Goal: Task Accomplishment & Management: Manage account settings

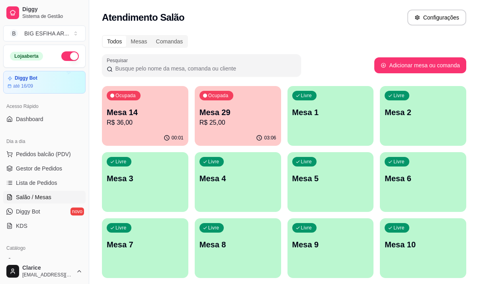
click at [131, 117] on p "Mesa 14" at bounding box center [145, 112] width 77 height 11
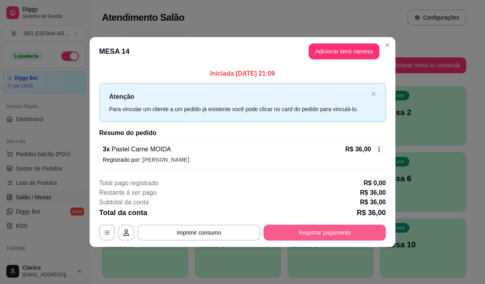
click at [309, 231] on button "Registrar pagamento" at bounding box center [325, 233] width 122 height 16
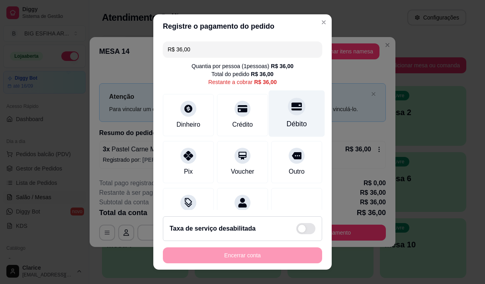
click at [295, 113] on div "Débito" at bounding box center [297, 113] width 56 height 47
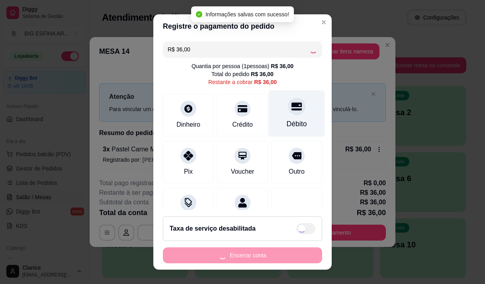
type input "R$ 0,00"
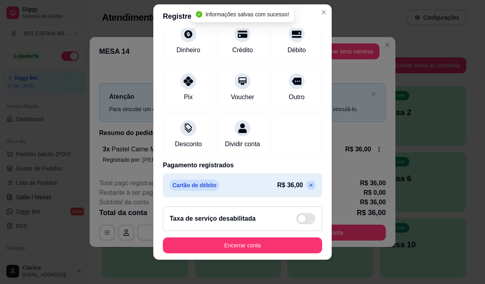
scroll to position [11, 0]
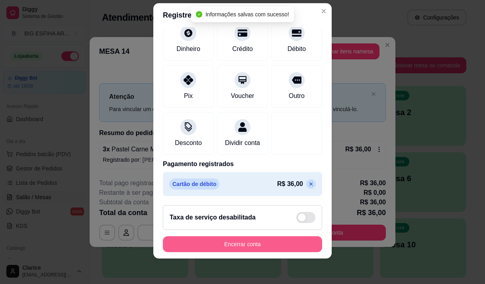
click at [243, 248] on button "Encerrar conta" at bounding box center [242, 244] width 159 height 16
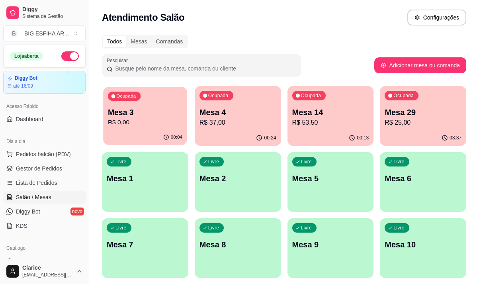
click at [144, 117] on p "Mesa 3" at bounding box center [145, 112] width 74 height 11
click at [231, 113] on p "Mesa 4" at bounding box center [238, 112] width 77 height 11
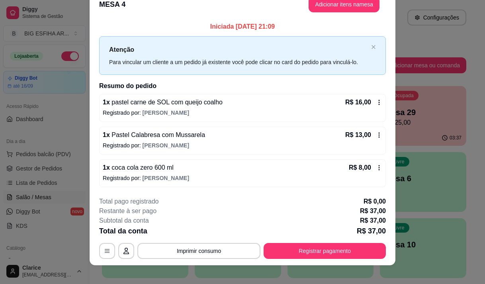
scroll to position [21, 0]
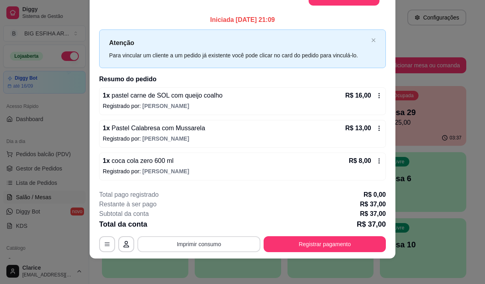
click at [212, 250] on button "Imprimir consumo" at bounding box center [198, 244] width 123 height 16
click at [221, 241] on button "Imprimir consumo" at bounding box center [198, 244] width 123 height 16
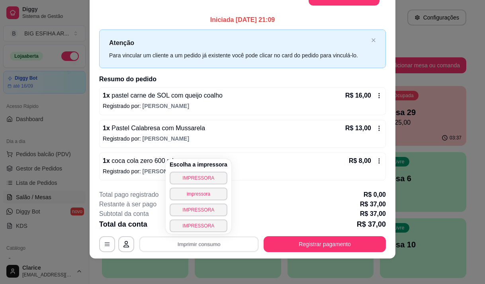
click at [215, 171] on div "Escolha a impressora IMPRESSORA impressora IMPRESSORA IMPRESSORA" at bounding box center [199, 196] width 66 height 75
click at [214, 178] on button "IMPRESSORA" at bounding box center [198, 178] width 56 height 12
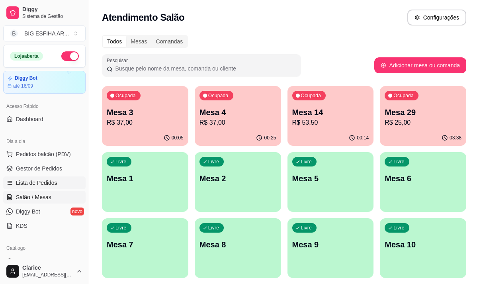
click at [41, 181] on span "Lista de Pedidos" at bounding box center [36, 183] width 41 height 8
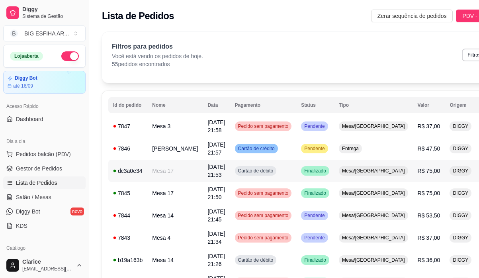
click at [167, 161] on td "Mesa 17" at bounding box center [174, 171] width 55 height 22
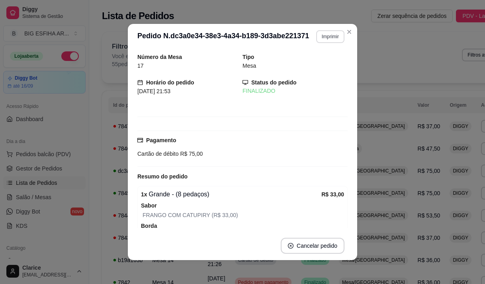
click at [325, 31] on button "Imprimir" at bounding box center [330, 36] width 28 height 13
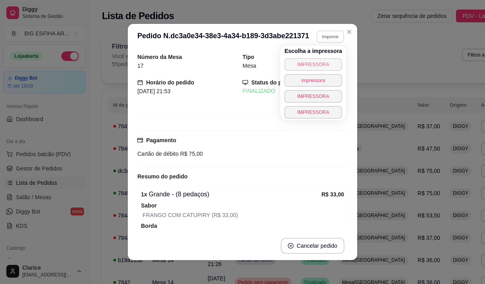
click at [325, 60] on button "IMPRESSORA" at bounding box center [313, 64] width 58 height 13
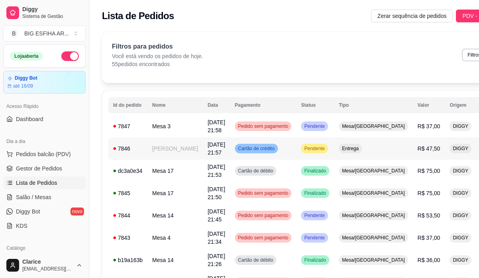
click at [157, 155] on td "[PERSON_NAME]" at bounding box center [174, 148] width 55 height 22
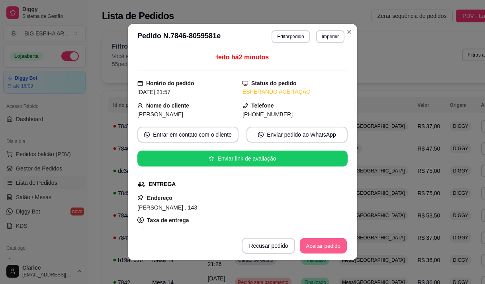
click at [311, 247] on button "Aceitar pedido" at bounding box center [323, 246] width 47 height 16
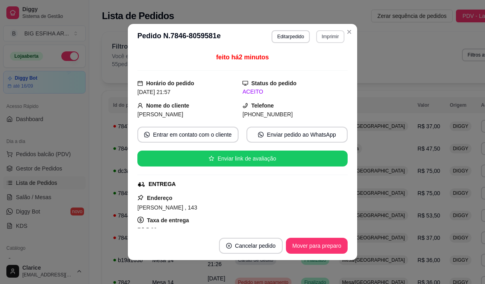
click at [337, 36] on button "Imprimir" at bounding box center [330, 36] width 28 height 13
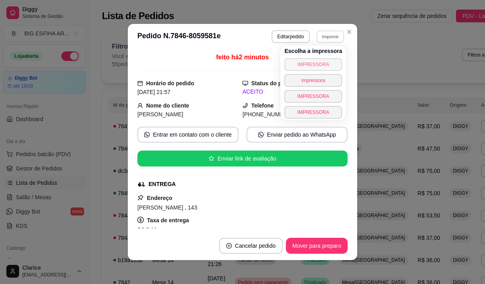
click at [324, 65] on button "IMPRESSORA" at bounding box center [313, 64] width 58 height 13
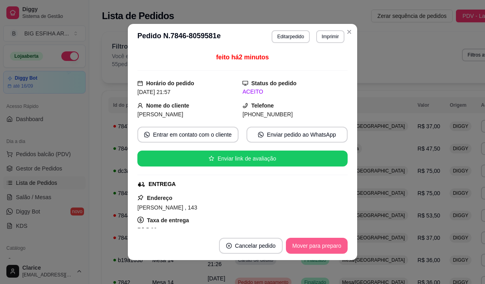
click at [311, 245] on button "Mover para preparo" at bounding box center [317, 246] width 62 height 16
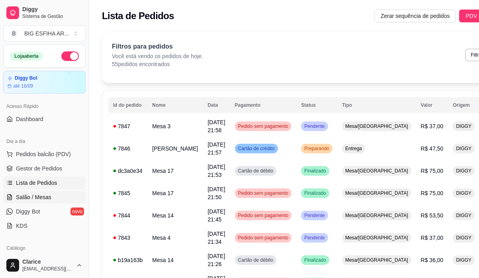
click at [29, 194] on span "Salão / Mesas" at bounding box center [33, 197] width 35 height 8
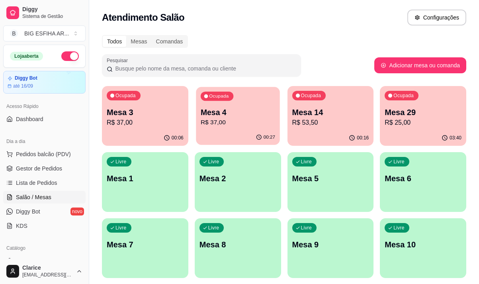
click at [235, 115] on p "Mesa 4" at bounding box center [238, 112] width 74 height 11
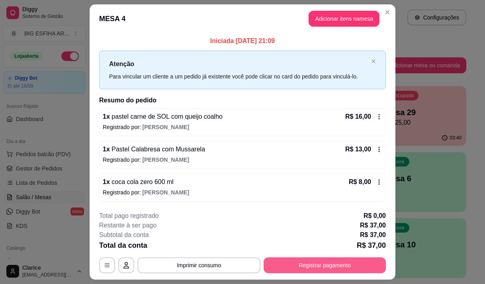
click at [321, 269] on button "Registrar pagamento" at bounding box center [325, 265] width 122 height 16
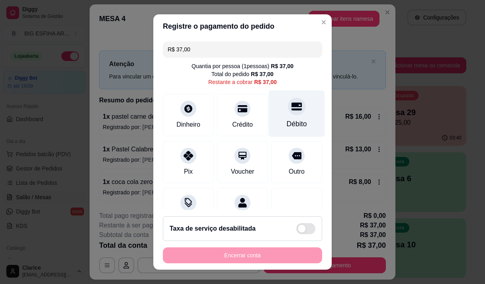
click at [288, 111] on div at bounding box center [297, 107] width 18 height 18
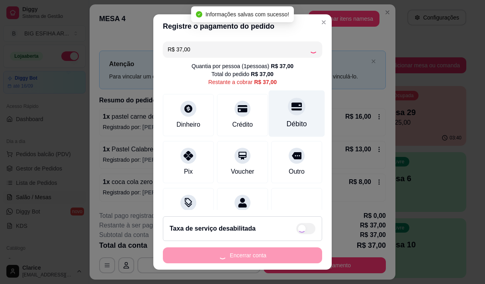
type input "R$ 0,00"
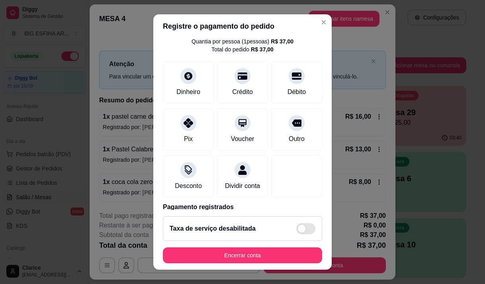
scroll to position [66, 0]
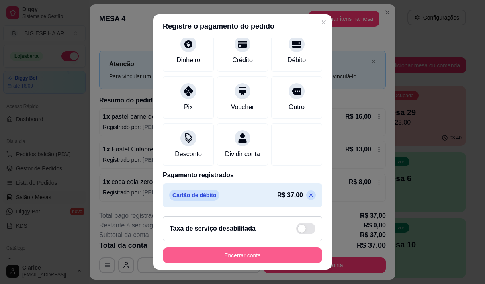
click at [231, 258] on button "Encerrar conta" at bounding box center [242, 255] width 159 height 16
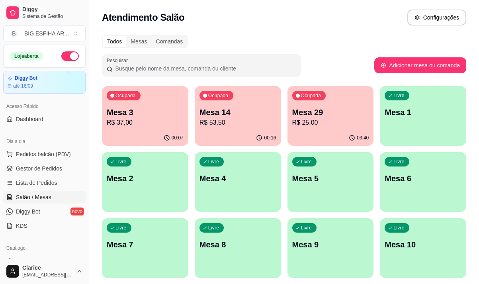
click at [317, 126] on p "R$ 25,00" at bounding box center [330, 123] width 77 height 10
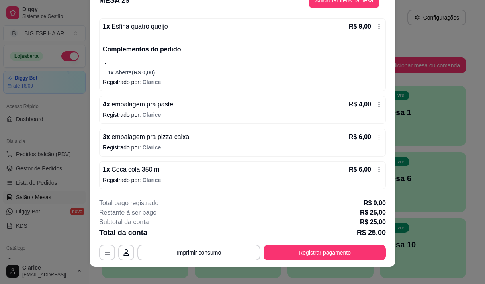
scroll to position [24, 0]
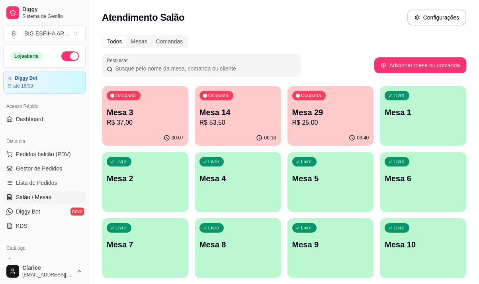
click at [335, 114] on p "Mesa 29" at bounding box center [330, 112] width 77 height 11
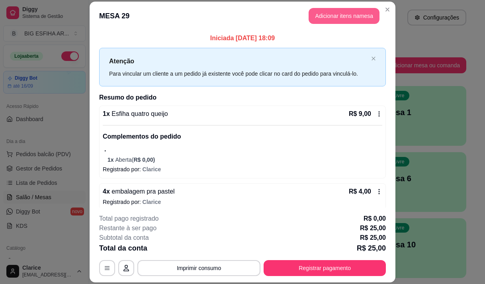
click at [322, 17] on button "Adicionar itens na mesa" at bounding box center [344, 16] width 71 height 16
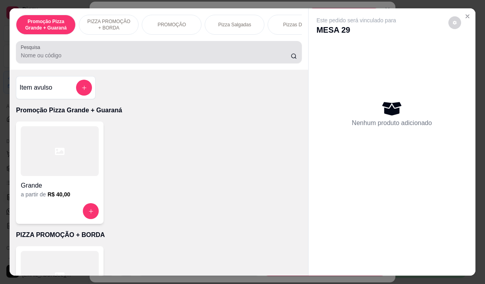
click at [143, 53] on div at bounding box center [159, 52] width 276 height 16
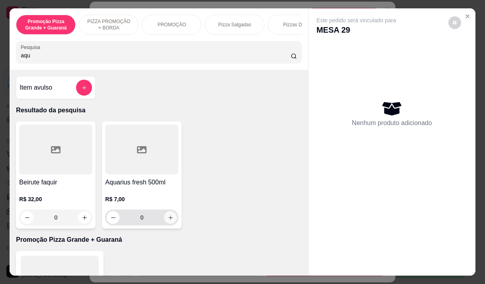
type input "aqu"
click at [169, 220] on icon "increase-product-quantity" at bounding box center [171, 218] width 6 height 6
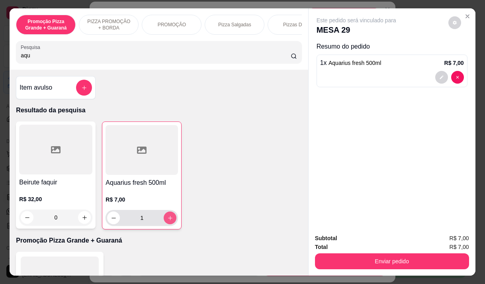
type input "1"
click at [91, 59] on input "aqu" at bounding box center [156, 55] width 270 height 8
type input "a"
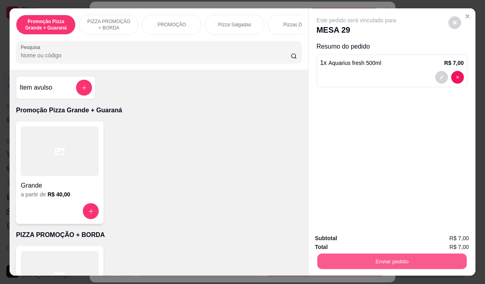
click at [411, 258] on button "Enviar pedido" at bounding box center [391, 261] width 149 height 16
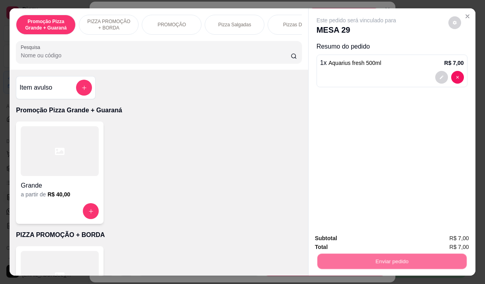
click at [360, 239] on button "Não registrar e enviar pedido" at bounding box center [365, 238] width 83 height 15
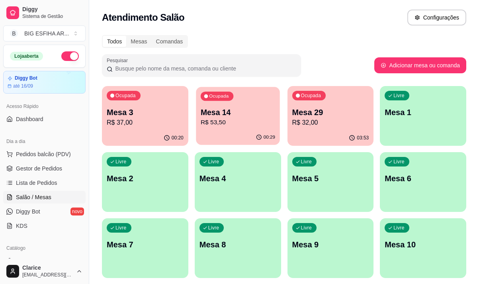
click at [230, 122] on p "R$ 53,50" at bounding box center [238, 122] width 74 height 9
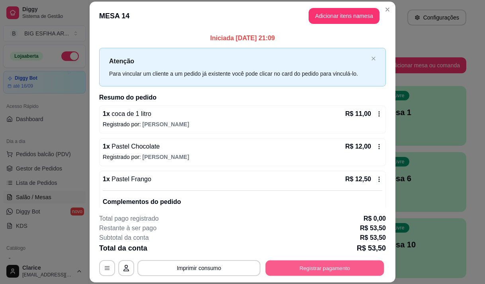
click at [326, 266] on button "Registrar pagamento" at bounding box center [325, 269] width 119 height 16
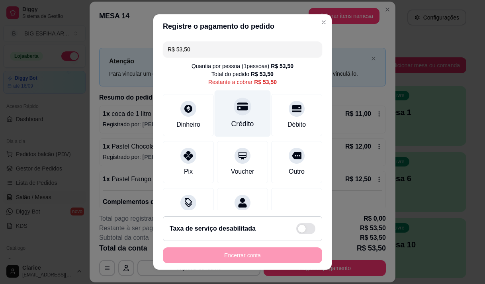
click at [237, 108] on icon at bounding box center [242, 106] width 10 height 8
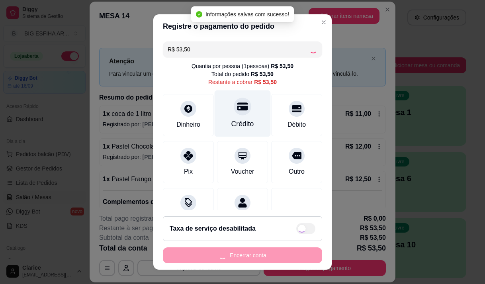
type input "R$ 0,00"
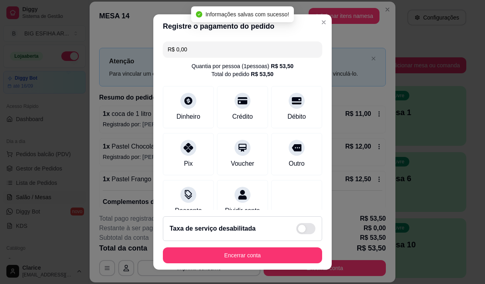
scroll to position [66, 0]
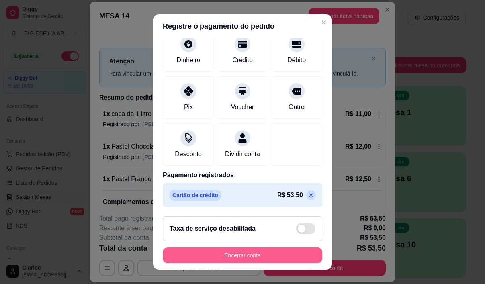
click at [246, 254] on button "Encerrar conta" at bounding box center [242, 255] width 159 height 16
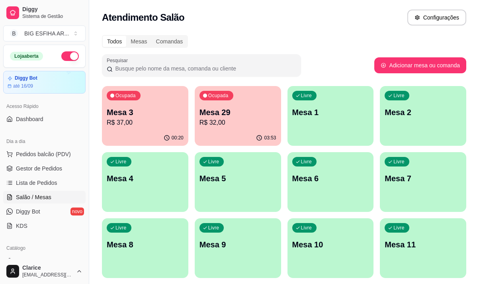
click at [163, 130] on div "Ocupada Mesa 3 R$ 37,00" at bounding box center [145, 108] width 86 height 44
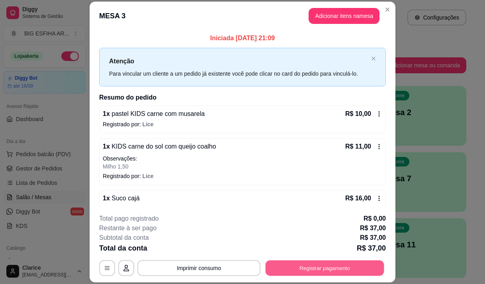
click at [302, 267] on button "Registrar pagamento" at bounding box center [325, 269] width 119 height 16
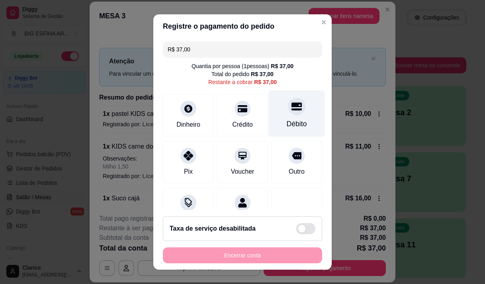
click at [292, 115] on div "Débito" at bounding box center [297, 113] width 56 height 47
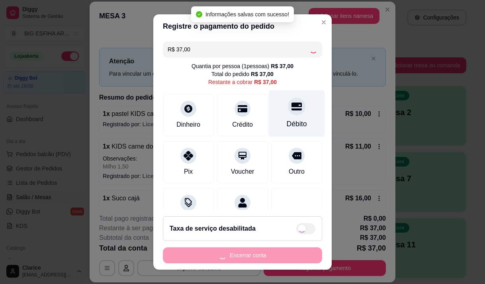
type input "R$ 0,00"
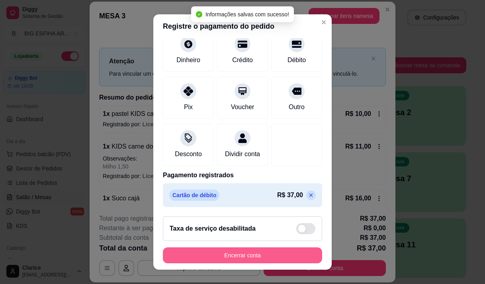
click at [237, 257] on button "Encerrar conta" at bounding box center [242, 255] width 159 height 16
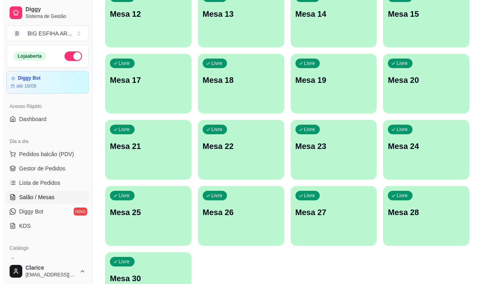
scroll to position [357, 0]
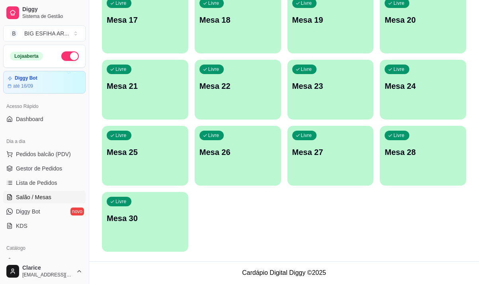
click at [143, 217] on p "Mesa 30" at bounding box center [145, 218] width 77 height 11
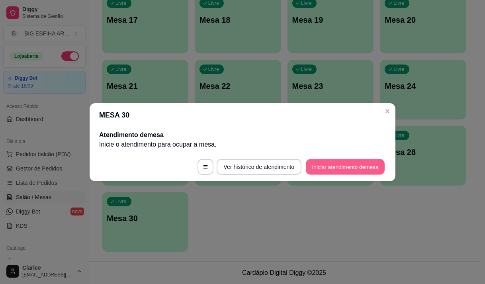
click at [339, 165] on button "Iniciar atendimento de mesa" at bounding box center [345, 167] width 79 height 16
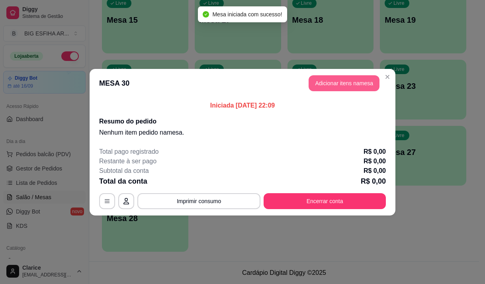
click at [344, 80] on button "Adicionar itens na mesa" at bounding box center [344, 83] width 71 height 16
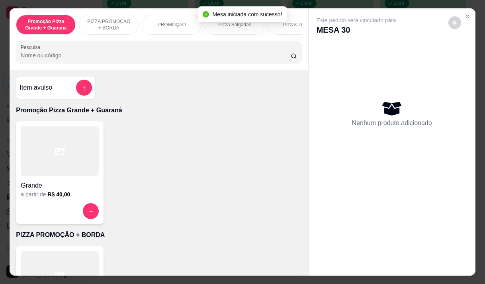
click at [339, 88] on div "Nenhum produto adicionado" at bounding box center [392, 113] width 151 height 156
click at [146, 59] on input "Pesquisa" at bounding box center [156, 55] width 270 height 8
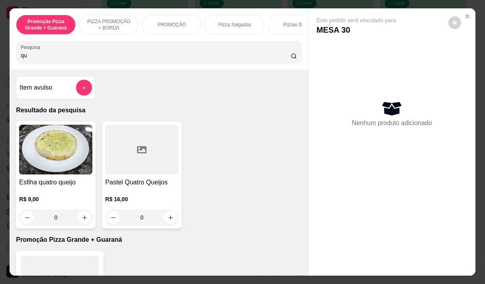
type input "q"
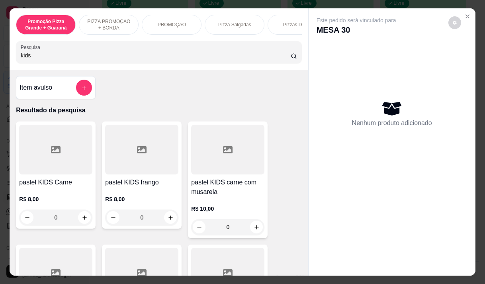
scroll to position [40, 0]
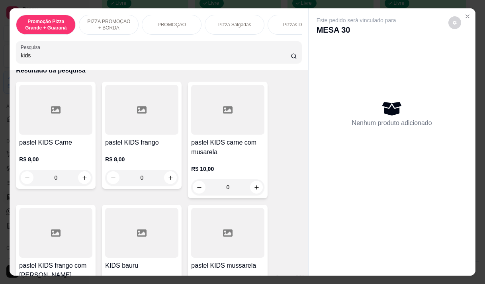
type input "kids"
click at [207, 153] on h4 "pastel KIDS carne com musarela" at bounding box center [227, 147] width 73 height 19
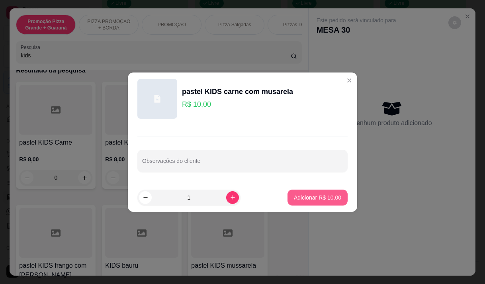
click at [320, 198] on p "Adicionar R$ 10,00" at bounding box center [317, 198] width 47 height 8
type input "1"
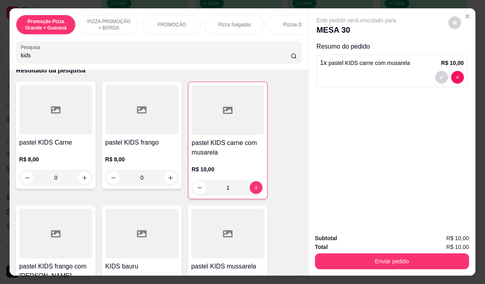
click at [121, 51] on div "kids" at bounding box center [159, 52] width 276 height 16
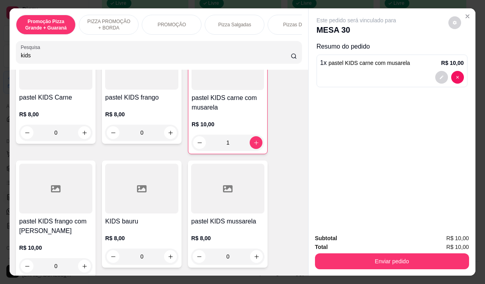
scroll to position [120, 0]
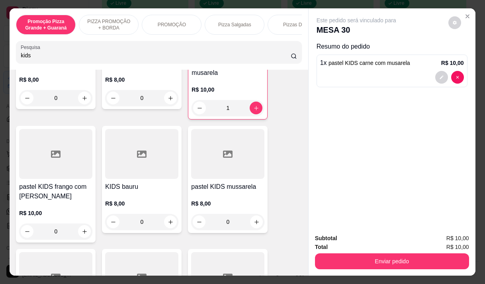
click at [44, 203] on div "pastel KIDS frango com mussarela R$ 10,00 0" at bounding box center [56, 184] width 80 height 117
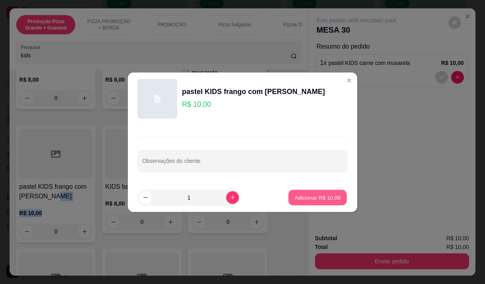
click at [326, 200] on p "Adicionar R$ 10,00" at bounding box center [318, 198] width 46 height 8
type input "1"
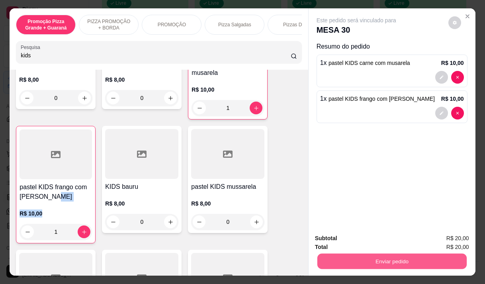
click at [357, 253] on button "Enviar pedido" at bounding box center [391, 261] width 149 height 16
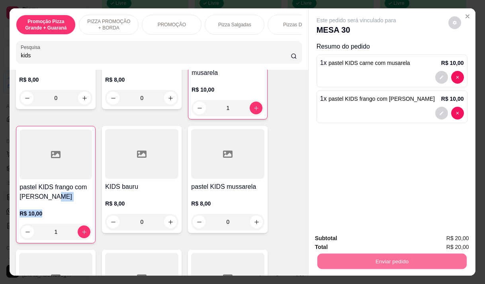
click at [353, 235] on button "Não registrar e enviar pedido" at bounding box center [365, 238] width 80 height 15
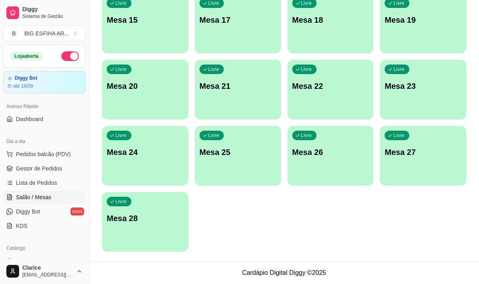
click at [161, 231] on div "Livre Mesa 28" at bounding box center [145, 217] width 86 height 50
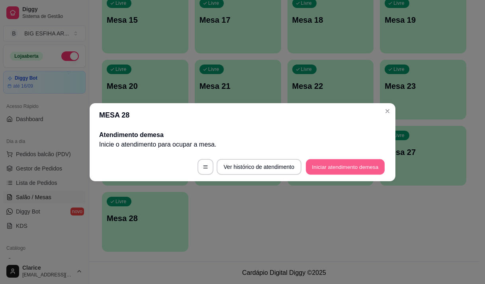
click at [342, 165] on button "Iniciar atendimento de mesa" at bounding box center [345, 167] width 79 height 16
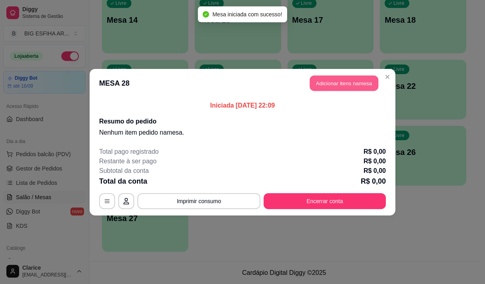
click at [351, 84] on button "Adicionar itens na mesa" at bounding box center [344, 83] width 69 height 16
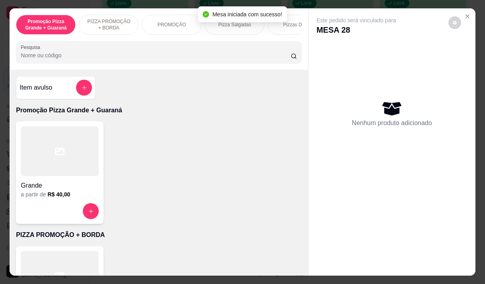
click at [245, 25] on div "Pizza Salgadas" at bounding box center [235, 25] width 60 height 20
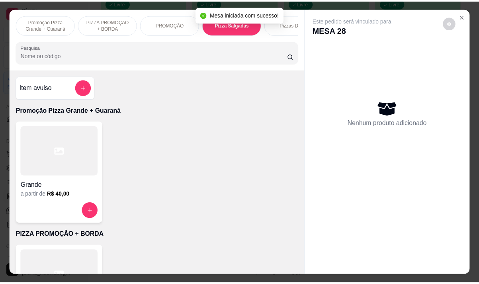
scroll to position [20, 0]
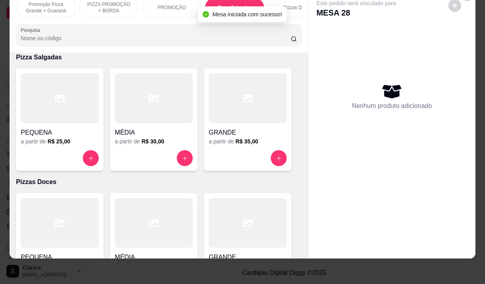
click at [262, 150] on div "GRANDE a partir de R$ 35,00" at bounding box center [248, 120] width 88 height 102
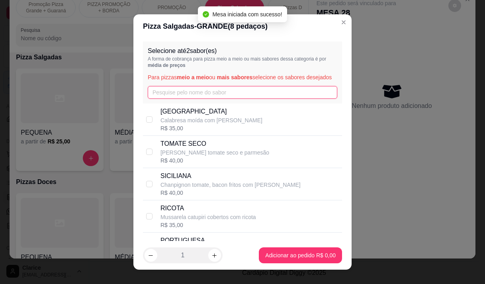
click at [176, 99] on input "text" at bounding box center [243, 92] width 190 height 13
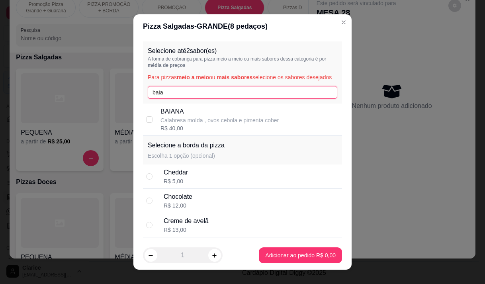
type input "baia"
click at [184, 124] on p "Calabresa moída , ovos cebola e pimenta cober" at bounding box center [220, 120] width 118 height 8
checkbox input "true"
click at [174, 99] on input "baia" at bounding box center [243, 92] width 190 height 13
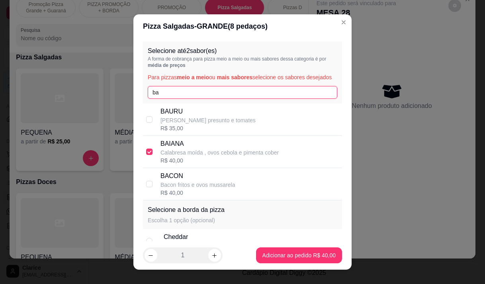
type input "b"
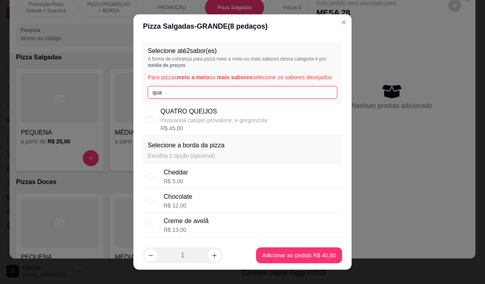
type input "qua"
click at [185, 132] on div "R$ 45,00" at bounding box center [214, 128] width 107 height 8
checkbox input "true"
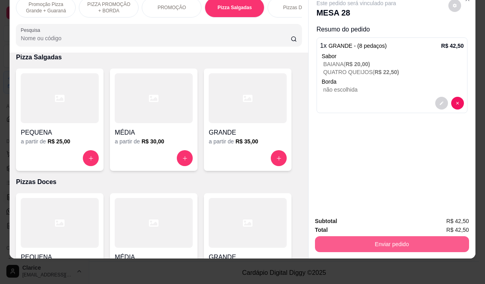
click at [412, 236] on button "Enviar pedido" at bounding box center [392, 244] width 154 height 16
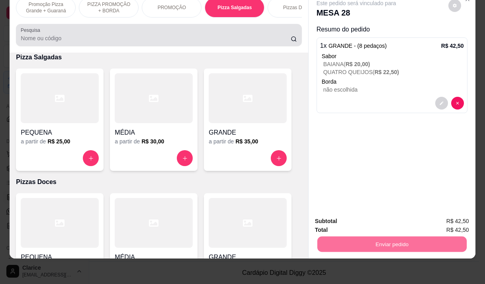
click at [39, 35] on input "Pesquisa" at bounding box center [156, 38] width 270 height 8
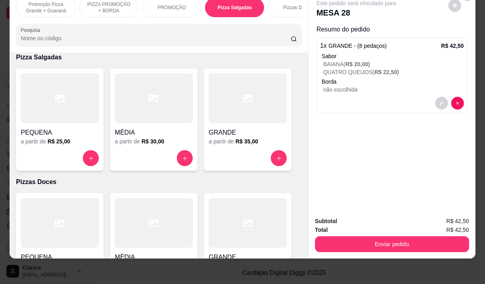
click at [39, 35] on input "Pesquisa" at bounding box center [156, 38] width 270 height 8
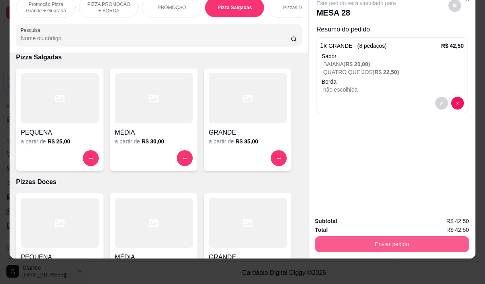
click at [433, 238] on button "Enviar pedido" at bounding box center [392, 244] width 154 height 16
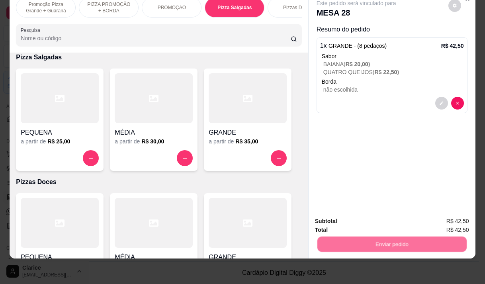
click at [366, 222] on button "Não registrar e enviar pedido" at bounding box center [365, 218] width 83 height 15
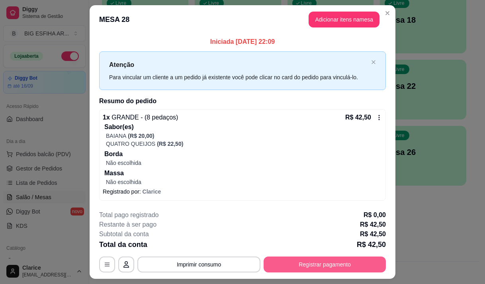
click at [339, 263] on button "Registrar pagamento" at bounding box center [325, 265] width 122 height 16
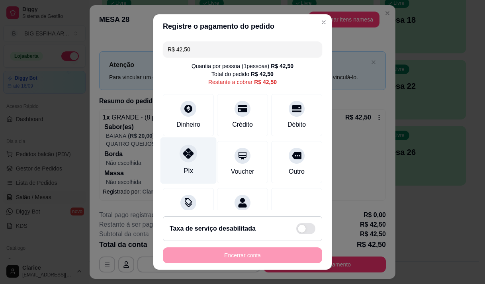
click at [183, 156] on icon at bounding box center [188, 153] width 10 height 10
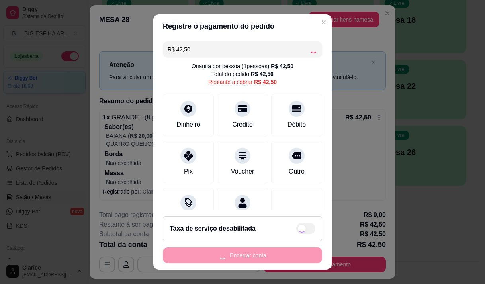
type input "R$ 0,00"
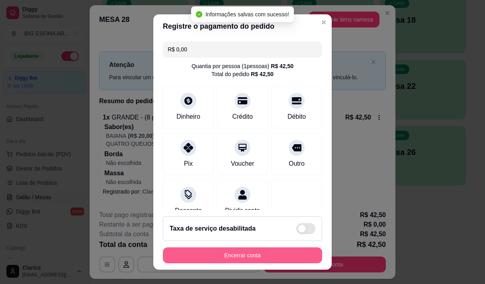
click at [219, 254] on button "Encerrar conta" at bounding box center [242, 255] width 159 height 16
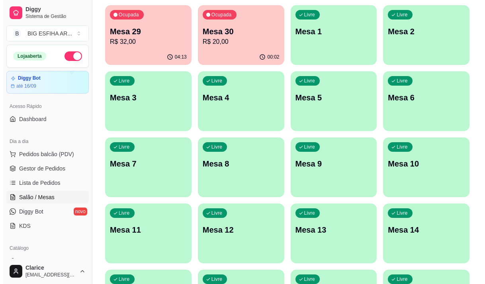
scroll to position [0, 0]
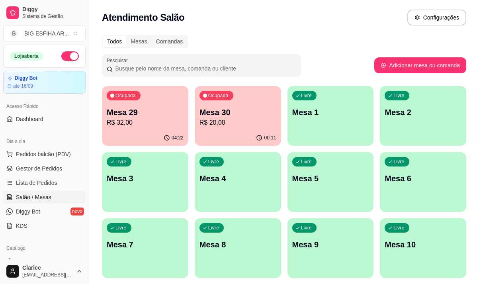
click at [229, 117] on p "Mesa 30" at bounding box center [238, 112] width 77 height 11
click at [141, 117] on p "Mesa 29" at bounding box center [145, 112] width 77 height 11
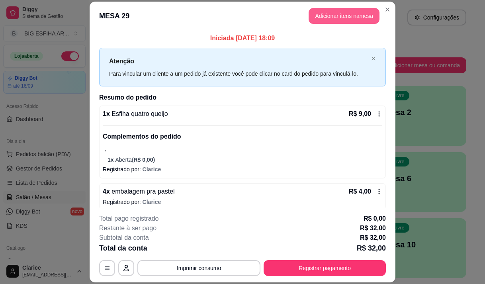
click at [324, 16] on button "Adicionar itens na mesa" at bounding box center [344, 16] width 71 height 16
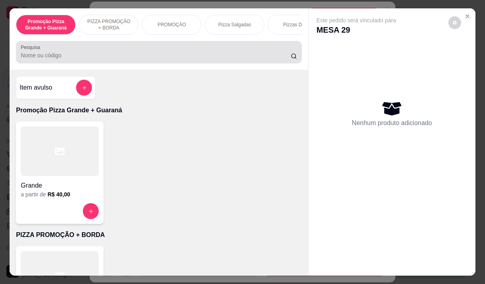
click at [148, 54] on input "Pesquisa" at bounding box center [156, 55] width 270 height 8
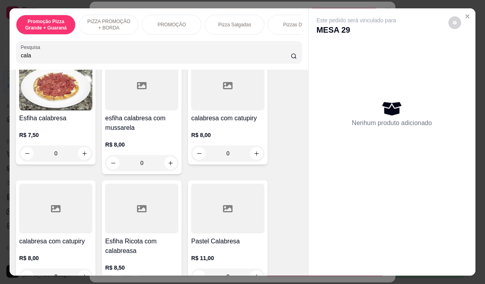
scroll to position [80, 0]
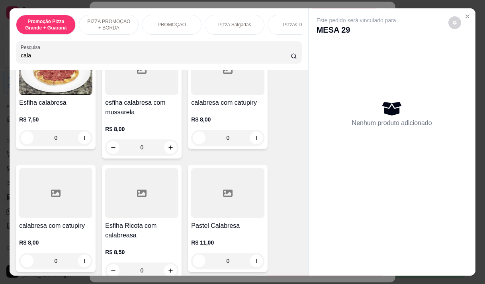
type input "cala"
click at [144, 109] on h4 "esfiha calabresa com mussarela" at bounding box center [141, 107] width 73 height 19
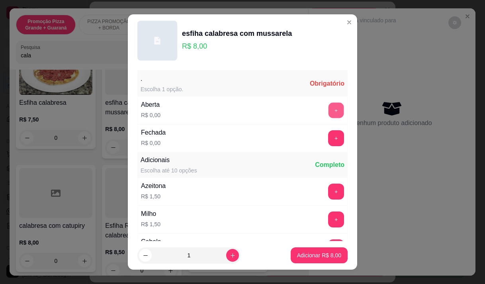
click at [329, 116] on button "+" at bounding box center [337, 110] width 16 height 16
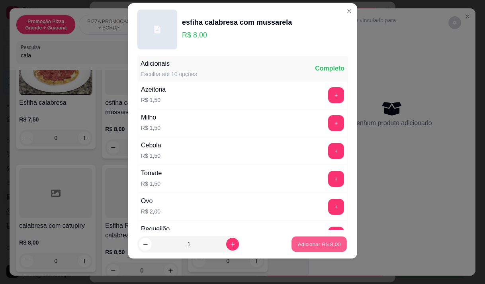
click at [308, 238] on button "Adicionar R$ 8,00" at bounding box center [319, 245] width 55 height 16
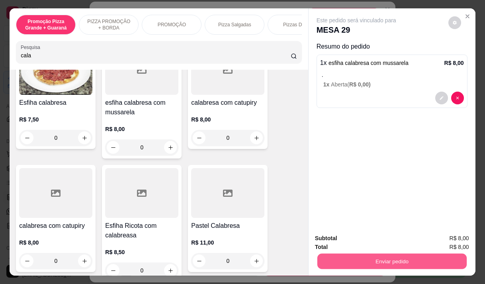
click at [358, 253] on button "Enviar pedido" at bounding box center [391, 261] width 149 height 16
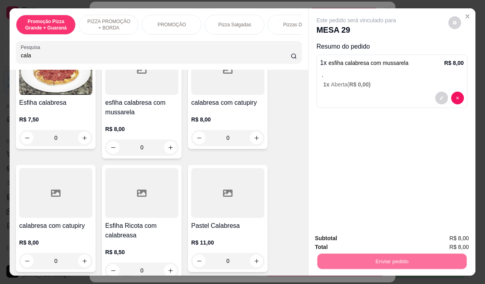
click at [361, 240] on button "Não registrar e enviar pedido" at bounding box center [365, 238] width 83 height 15
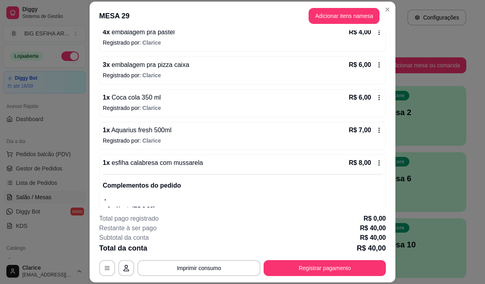
scroll to position [182, 0]
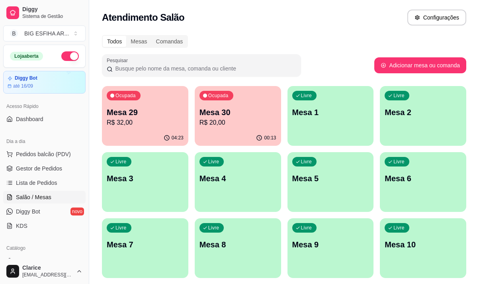
click at [235, 125] on p "R$ 20,00" at bounding box center [238, 123] width 77 height 10
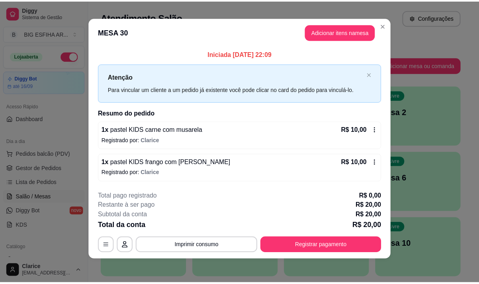
scroll to position [5, 0]
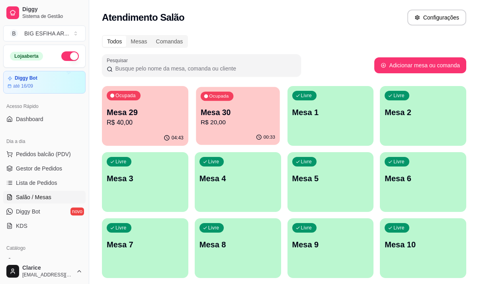
click at [231, 120] on p "R$ 20,00" at bounding box center [238, 122] width 74 height 9
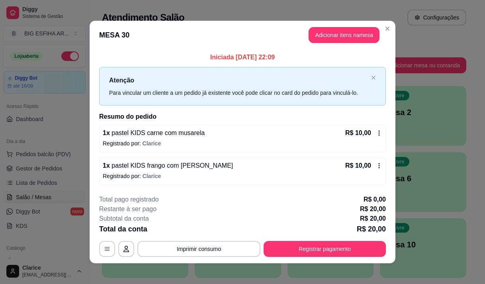
click at [233, 133] on div "1 x pastel KIDS carne com musarela R$ 10,00" at bounding box center [243, 133] width 280 height 10
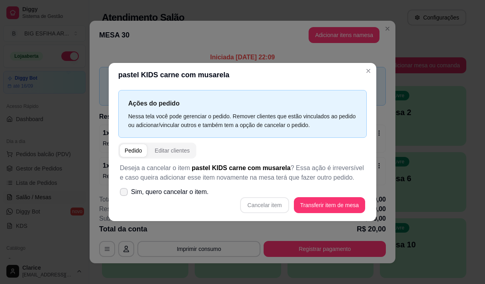
click at [202, 194] on span "Sim, quero cancelar o item." at bounding box center [170, 192] width 78 height 10
click at [125, 194] on input "Sim, quero cancelar o item." at bounding box center [122, 195] width 5 height 5
checkbox input "true"
click at [260, 208] on button "Cancelar item" at bounding box center [264, 205] width 47 height 16
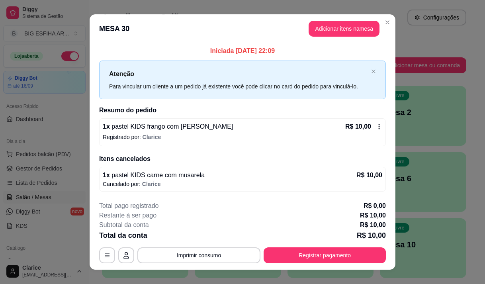
click at [180, 128] on span "pastel KIDS frango com [PERSON_NAME]" at bounding box center [171, 126] width 123 height 7
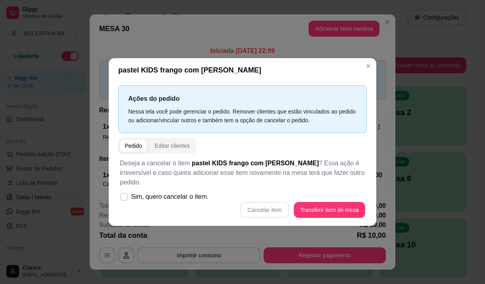
click at [194, 198] on label "Sim, quero cancelar o item." at bounding box center [164, 197] width 95 height 16
click at [125, 198] on input "Sim, quero cancelar o item." at bounding box center [122, 200] width 5 height 5
checkbox input "true"
click at [257, 208] on button "Cancelar item" at bounding box center [264, 210] width 49 height 16
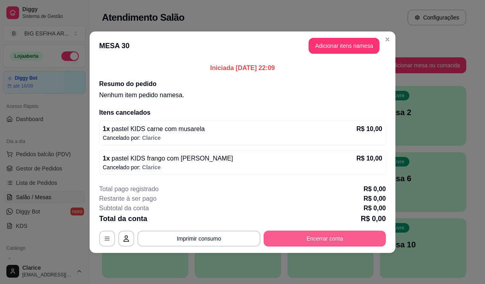
click at [317, 235] on button "Encerrar conta" at bounding box center [325, 239] width 122 height 16
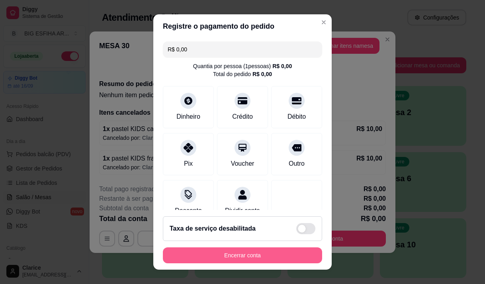
click at [276, 258] on button "Encerrar conta" at bounding box center [242, 255] width 159 height 16
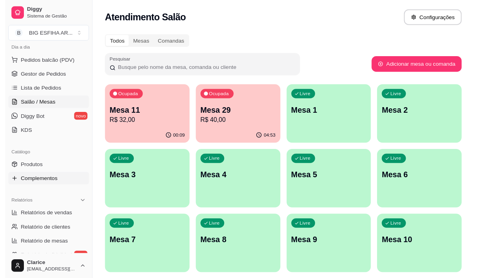
scroll to position [80, 0]
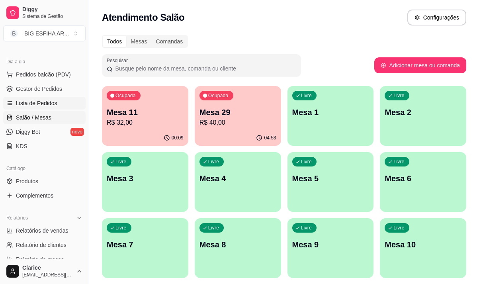
click at [32, 100] on span "Lista de Pedidos" at bounding box center [36, 103] width 41 height 8
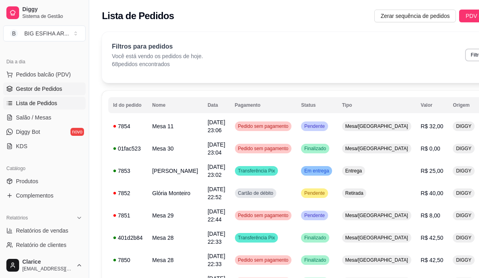
click at [43, 91] on span "Gestor de Pedidos" at bounding box center [39, 89] width 46 height 8
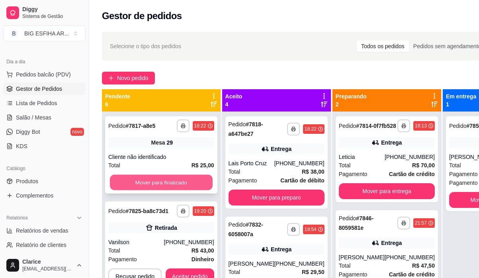
click at [188, 180] on button "Mover para finalizado" at bounding box center [161, 183] width 103 height 16
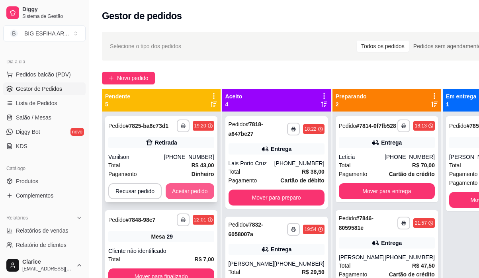
click at [186, 196] on button "Aceitar pedido" at bounding box center [190, 191] width 49 height 16
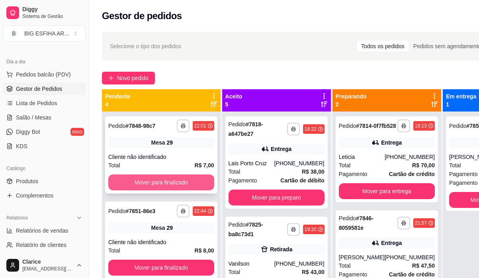
click at [194, 187] on button "Mover para finalizado" at bounding box center [161, 182] width 106 height 16
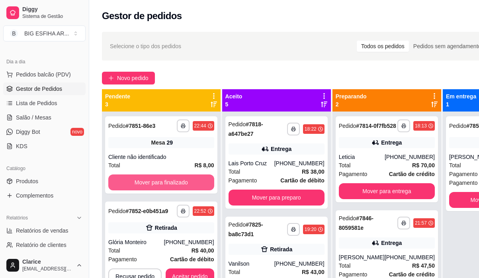
click at [194, 187] on button "Mover para finalizado" at bounding box center [161, 182] width 106 height 16
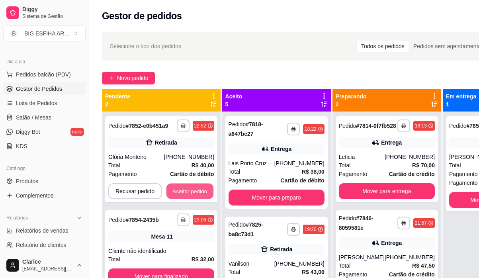
click at [194, 187] on button "Aceitar pedido" at bounding box center [190, 192] width 47 height 16
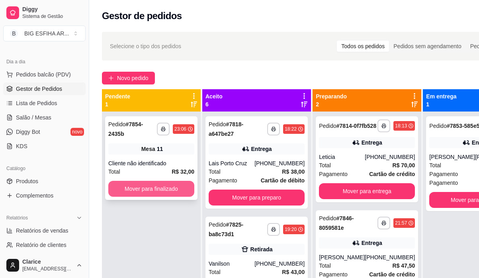
click at [182, 189] on button "Mover para finalizado" at bounding box center [151, 189] width 86 height 16
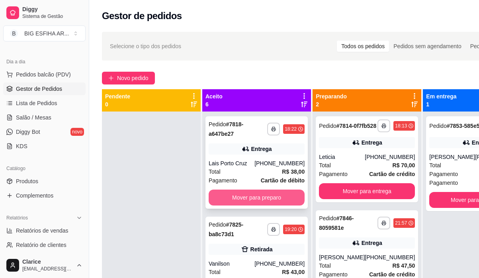
click at [226, 195] on button "Mover para preparo" at bounding box center [257, 198] width 96 height 16
click at [226, 195] on button "Mover para preparo" at bounding box center [256, 198] width 93 height 16
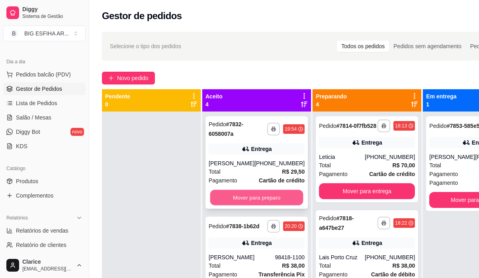
click at [227, 202] on button "Mover para preparo" at bounding box center [256, 198] width 93 height 16
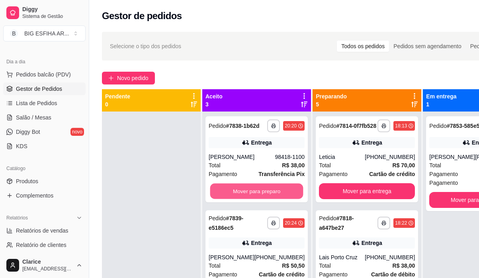
click at [227, 199] on button "Mover para preparo" at bounding box center [256, 192] width 93 height 16
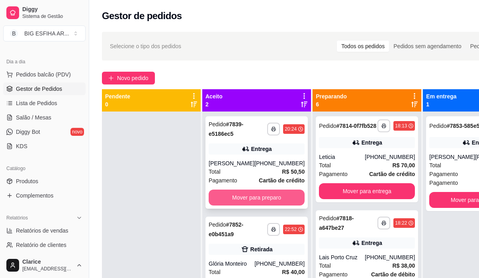
click at [232, 201] on button "Mover para preparo" at bounding box center [257, 198] width 96 height 16
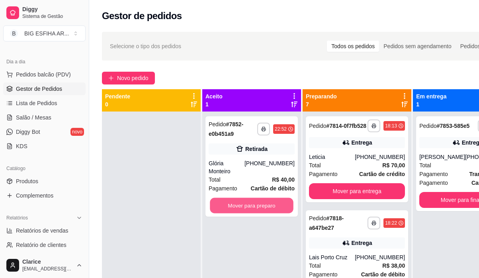
click at [232, 201] on button "Mover para preparo" at bounding box center [252, 206] width 84 height 16
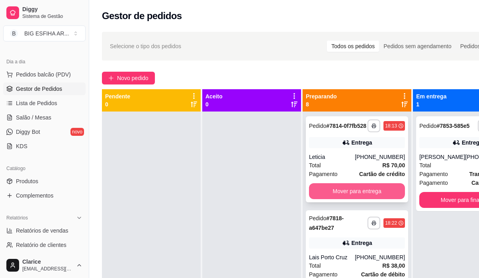
click at [330, 196] on button "Mover para entrega" at bounding box center [357, 191] width 96 height 16
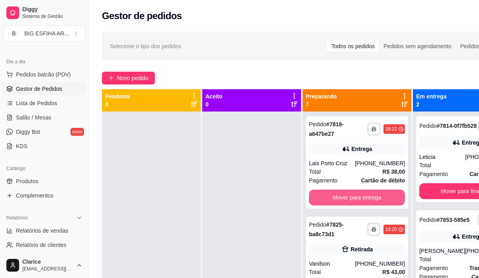
click at [330, 196] on button "Mover para entrega" at bounding box center [357, 198] width 96 height 16
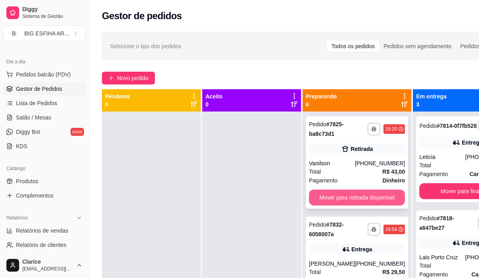
click at [332, 196] on button "Mover para retirada disponível" at bounding box center [357, 198] width 96 height 16
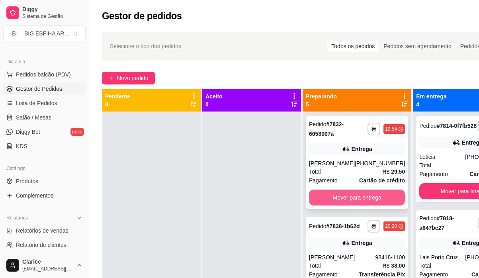
click at [332, 205] on button "Mover para entrega" at bounding box center [357, 198] width 96 height 16
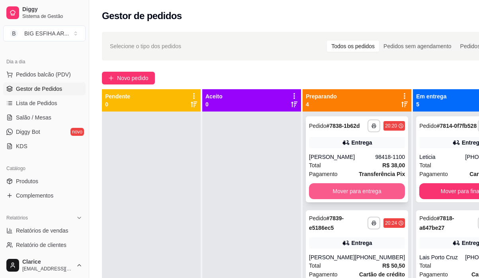
click at [335, 199] on button "Mover para entrega" at bounding box center [357, 191] width 96 height 16
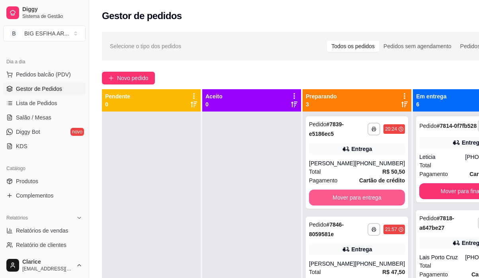
click at [335, 200] on button "Mover para entrega" at bounding box center [357, 198] width 96 height 16
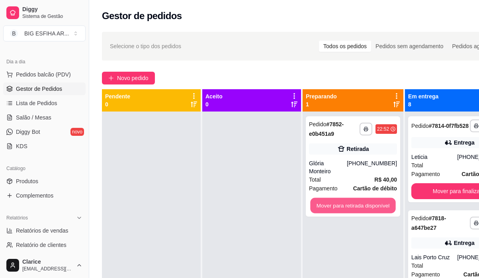
click at [333, 200] on button "Mover para retirada disponível" at bounding box center [352, 206] width 85 height 16
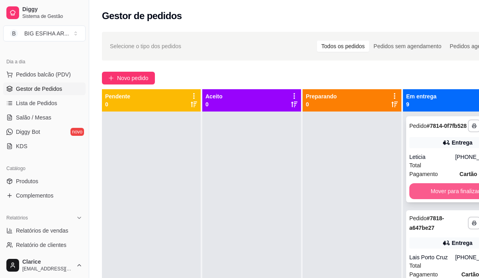
click at [421, 192] on button "Mover para finalizado" at bounding box center [458, 191] width 96 height 16
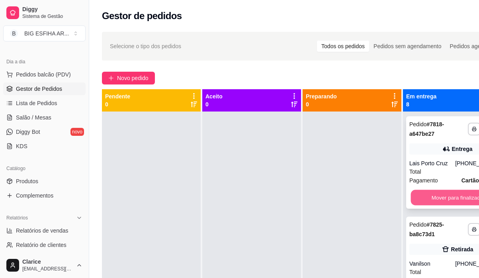
click at [423, 196] on button "Mover para finalizado" at bounding box center [457, 198] width 93 height 16
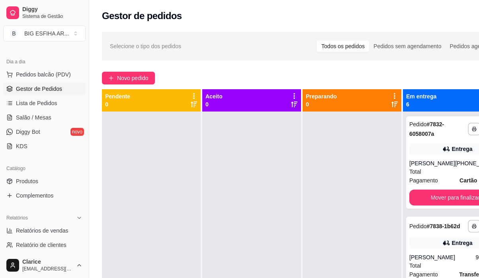
click at [423, 196] on div "**********" at bounding box center [457, 162] width 102 height 92
click at [449, 203] on button "Mover para finalizado" at bounding box center [457, 198] width 93 height 16
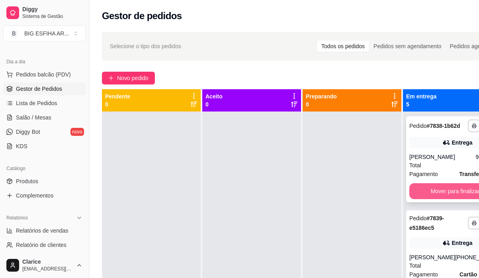
click at [450, 199] on button "Mover para finalizado" at bounding box center [458, 191] width 96 height 16
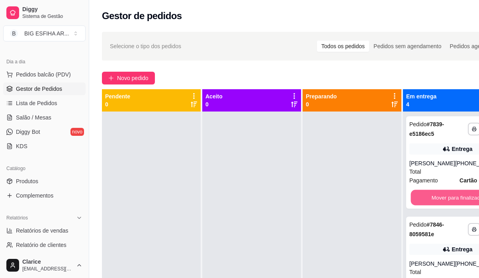
click at [450, 201] on button "Mover para finalizado" at bounding box center [457, 198] width 93 height 16
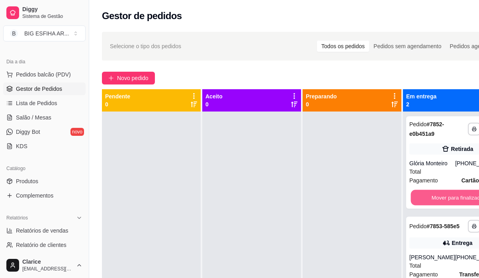
click at [450, 201] on button "Mover para finalizado" at bounding box center [457, 198] width 93 height 16
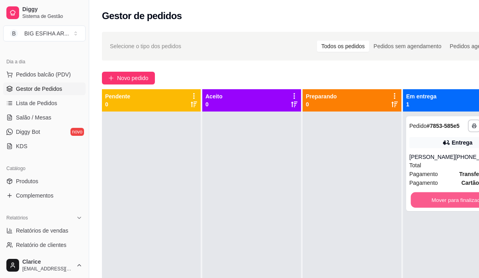
click at [450, 201] on button "Mover para finalizado" at bounding box center [457, 200] width 93 height 16
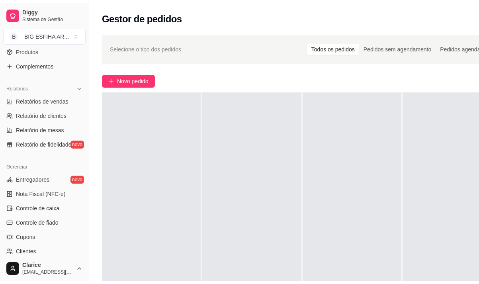
scroll to position [199, 0]
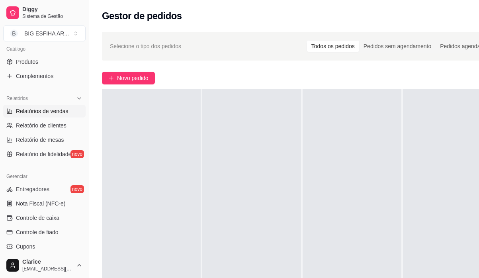
click at [47, 110] on span "Relatórios de vendas" at bounding box center [42, 111] width 53 height 8
select select "ALL"
select select "0"
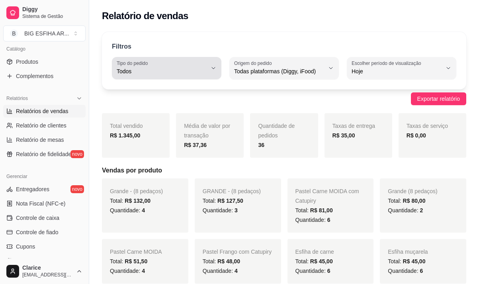
click at [158, 66] on div "Todos" at bounding box center [162, 68] width 90 height 16
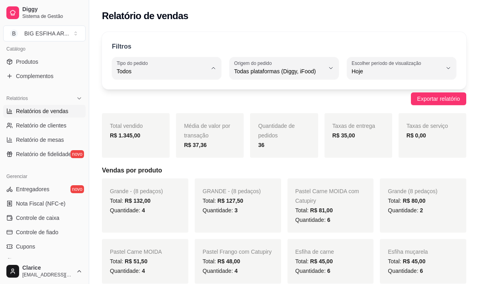
click at [158, 101] on span "Entrega" at bounding box center [162, 104] width 85 height 8
type input "DELIVERY"
select select "DELIVERY"
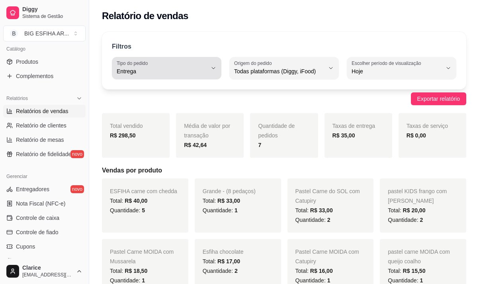
click at [170, 70] on span "Entrega" at bounding box center [162, 71] width 90 height 8
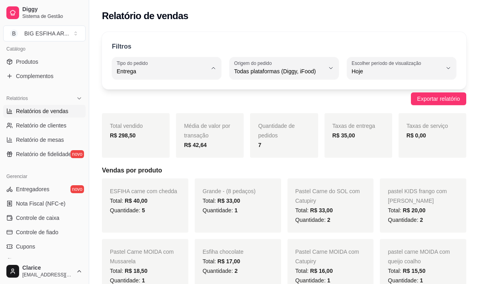
click at [170, 84] on li "Todos" at bounding box center [166, 90] width 99 height 12
type input "ALL"
select select "ALL"
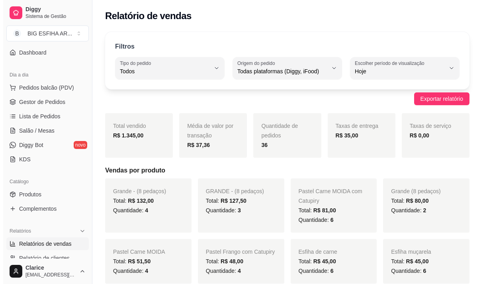
scroll to position [50, 0]
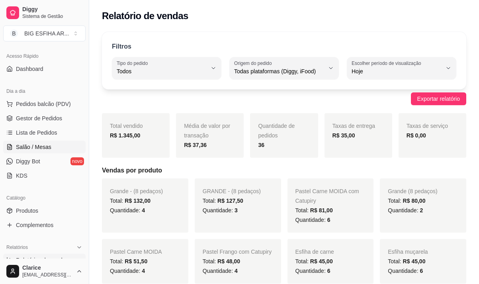
click at [26, 151] on link "Salão / Mesas" at bounding box center [44, 147] width 82 height 13
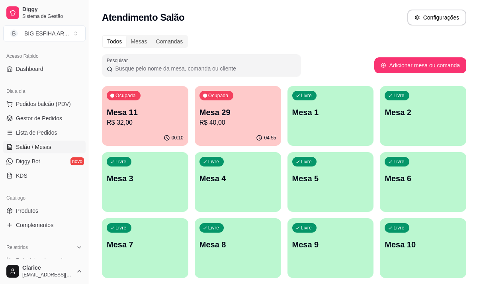
click at [248, 127] on p "R$ 40,00" at bounding box center [238, 123] width 77 height 10
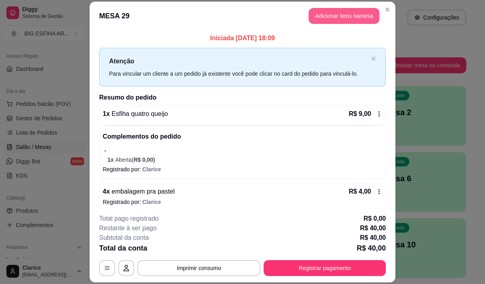
click at [323, 16] on button "Adicionar itens na mesa" at bounding box center [344, 16] width 71 height 16
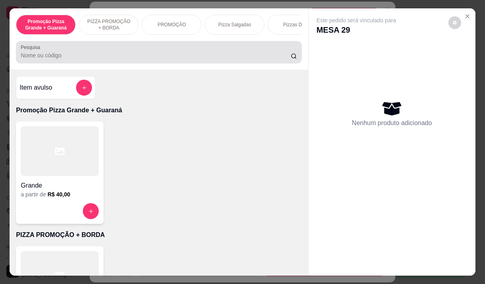
click at [144, 52] on div at bounding box center [159, 52] width 276 height 16
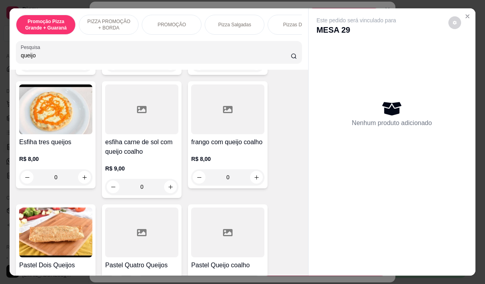
scroll to position [239, 0]
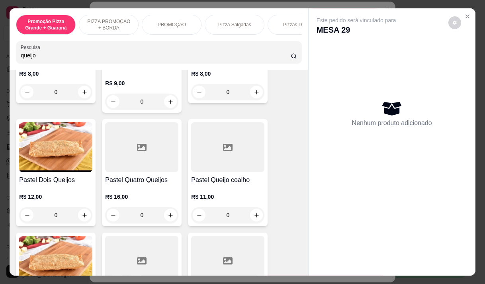
type input "queijo"
click at [203, 198] on p "R$ 11,00" at bounding box center [227, 197] width 73 height 8
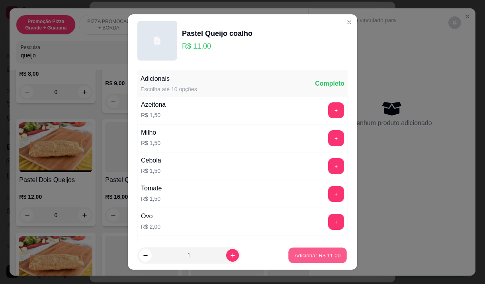
click at [322, 259] on button "Adicionar R$ 11,00" at bounding box center [317, 256] width 59 height 16
type input "1"
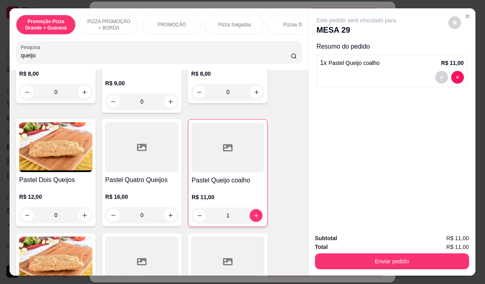
click at [364, 259] on button "Enviar pedido" at bounding box center [392, 261] width 154 height 16
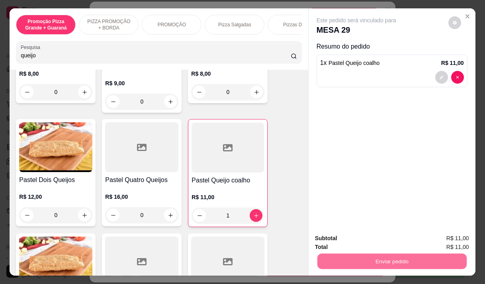
click at [371, 239] on button "Não registrar e enviar pedido" at bounding box center [365, 238] width 80 height 15
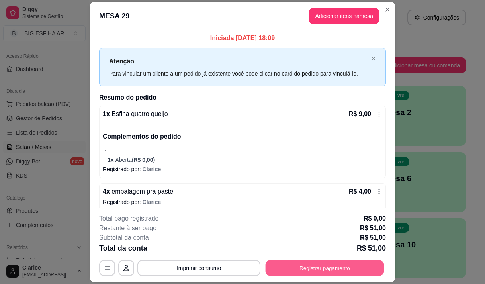
click at [357, 261] on button "Registrar pagamento" at bounding box center [325, 269] width 119 height 16
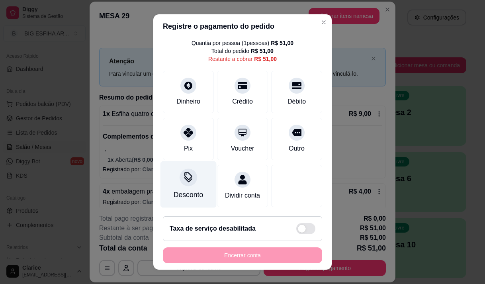
scroll to position [33, 0]
click at [182, 190] on div "Desconto" at bounding box center [188, 195] width 29 height 10
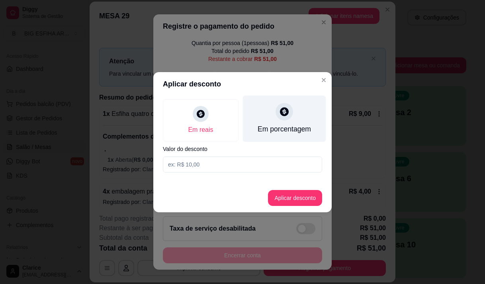
click at [289, 128] on div "Em porcentagem" at bounding box center [284, 129] width 53 height 10
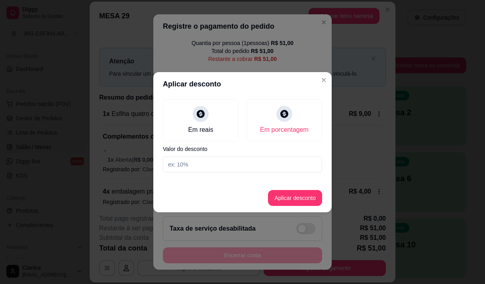
click at [274, 167] on input at bounding box center [242, 165] width 159 height 16
type input "20"
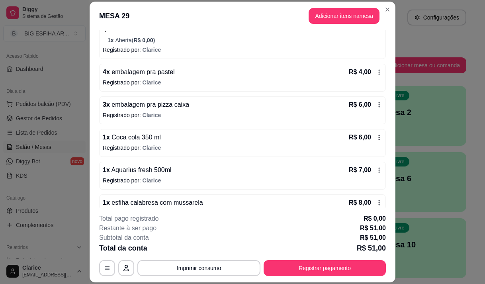
scroll to position [215, 0]
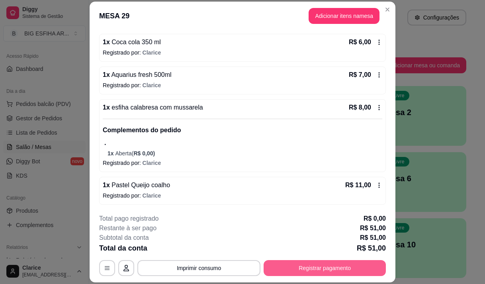
click at [327, 263] on button "Registrar pagamento" at bounding box center [325, 268] width 122 height 16
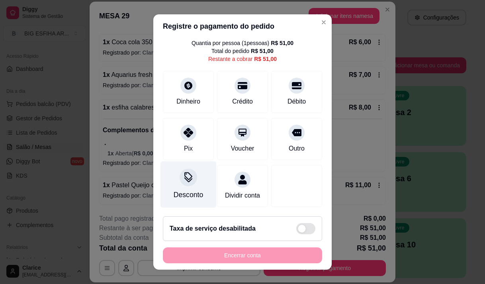
scroll to position [33, 0]
click at [182, 190] on div "Desconto" at bounding box center [189, 184] width 56 height 47
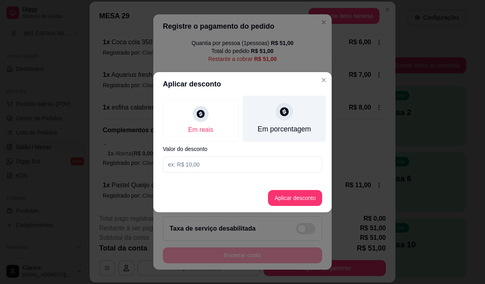
click at [280, 131] on div "Em porcentagem" at bounding box center [284, 129] width 53 height 10
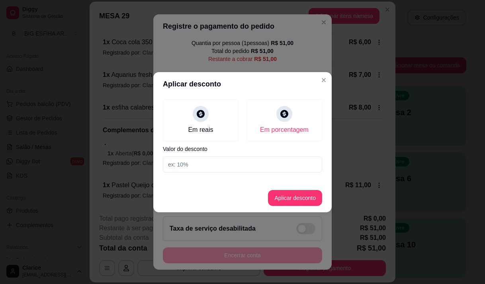
click at [274, 165] on input at bounding box center [242, 165] width 159 height 16
type input "20"
click at [288, 197] on button "Aplicar desconto" at bounding box center [295, 198] width 54 height 16
click at [288, 197] on div at bounding box center [297, 184] width 56 height 47
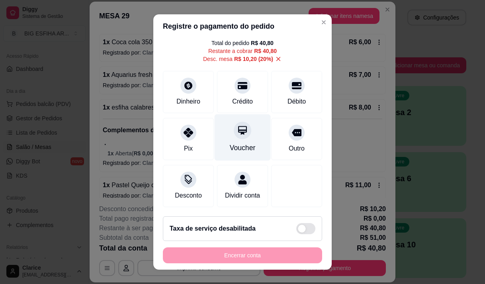
click at [235, 140] on div "Voucher" at bounding box center [243, 137] width 56 height 47
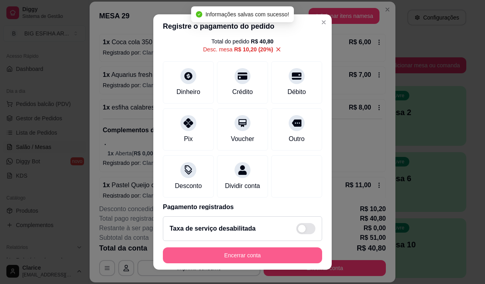
type input "R$ 0,00"
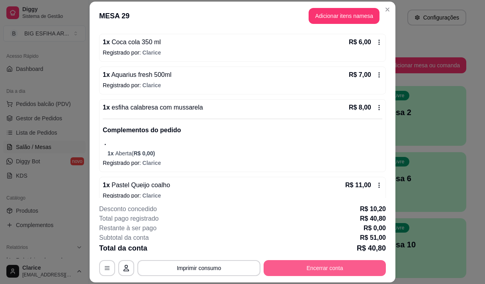
click at [355, 267] on button "Encerrar conta" at bounding box center [325, 268] width 122 height 16
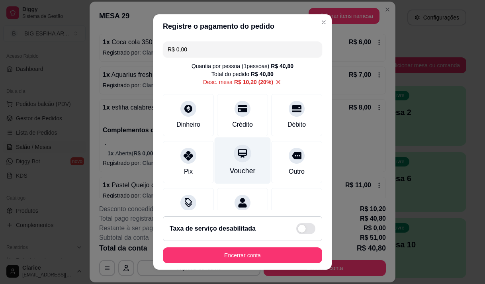
click at [250, 170] on div "Voucher" at bounding box center [243, 160] width 56 height 47
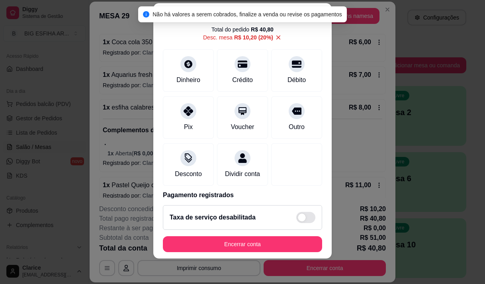
scroll to position [74, 0]
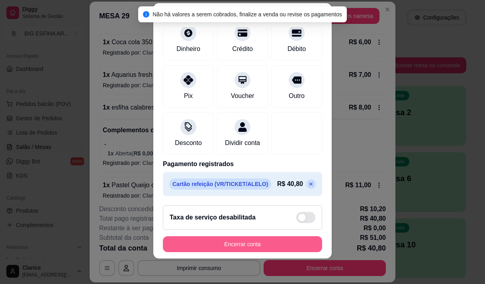
click at [243, 245] on button "Encerrar conta" at bounding box center [242, 244] width 159 height 16
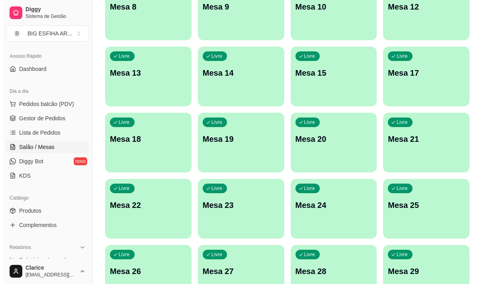
scroll to position [239, 0]
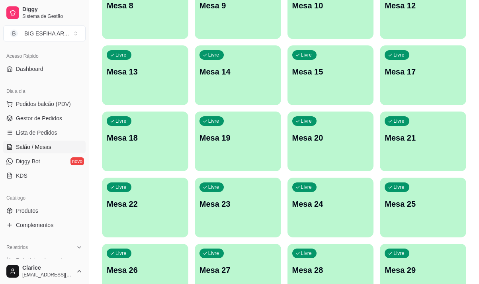
click at [130, 252] on div "Livre" at bounding box center [119, 254] width 25 height 10
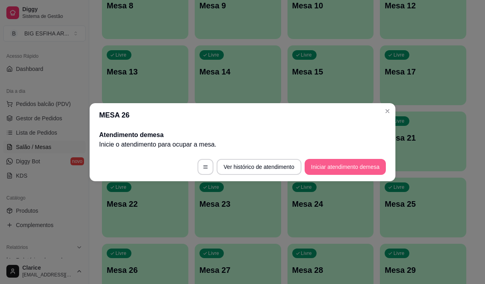
click at [341, 167] on button "Iniciar atendimento de mesa" at bounding box center [345, 167] width 81 height 16
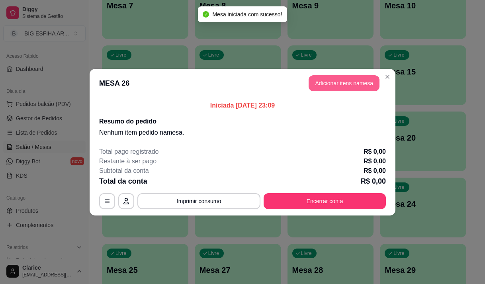
click at [349, 76] on button "Adicionar itens na mesa" at bounding box center [344, 83] width 71 height 16
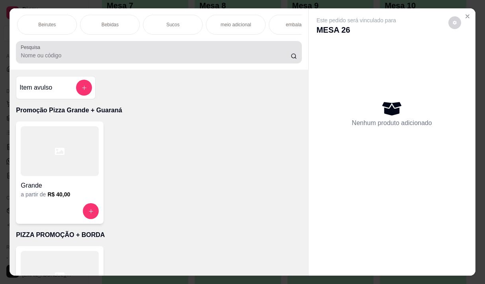
scroll to position [0, 701]
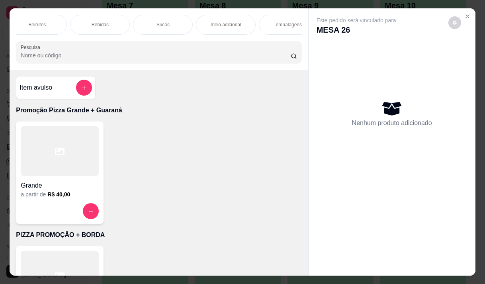
click at [102, 22] on p "Bebidas" at bounding box center [100, 25] width 17 height 6
click at [102, 21] on div "Promoção Pizza Grande + Guaraná PIZZA PROMOÇÃO + BORDA PROMOÇÃO Pizza Salgadas …" at bounding box center [159, 38] width 298 height 61
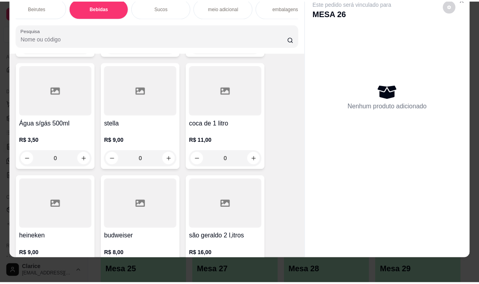
scroll to position [7193, 0]
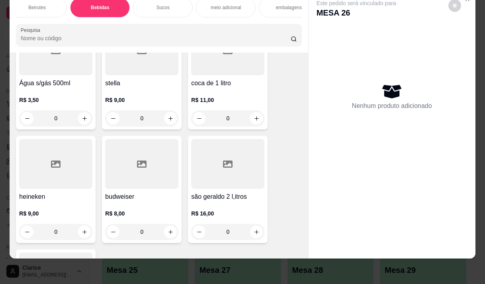
click at [53, 192] on h4 "heineken" at bounding box center [55, 197] width 73 height 10
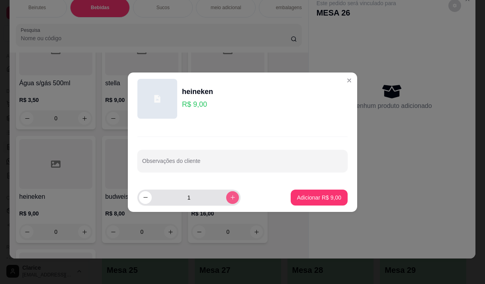
click at [230, 196] on icon "increase-product-quantity" at bounding box center [233, 197] width 6 height 6
type input "4"
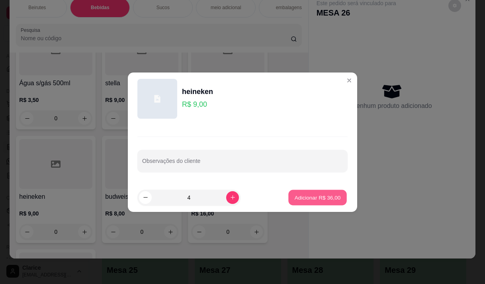
click at [312, 196] on p "Adicionar R$ 36,00" at bounding box center [318, 198] width 46 height 8
type input "4"
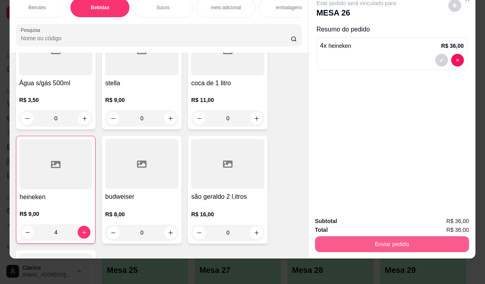
click at [361, 243] on button "Enviar pedido" at bounding box center [392, 244] width 154 height 16
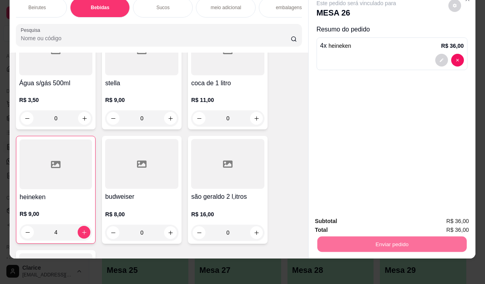
click at [368, 217] on button "Não registrar e enviar pedido" at bounding box center [365, 218] width 83 height 15
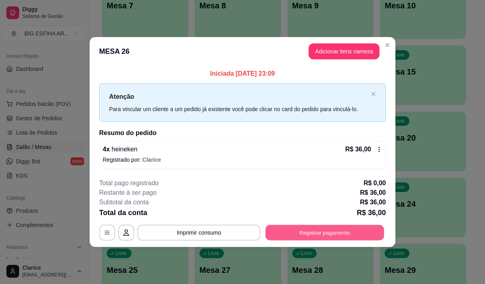
click at [310, 234] on button "Registrar pagamento" at bounding box center [325, 233] width 119 height 16
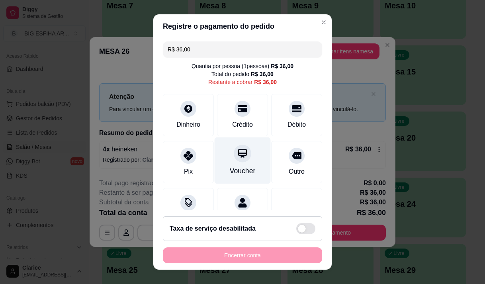
click at [239, 165] on div "Voucher" at bounding box center [243, 160] width 56 height 47
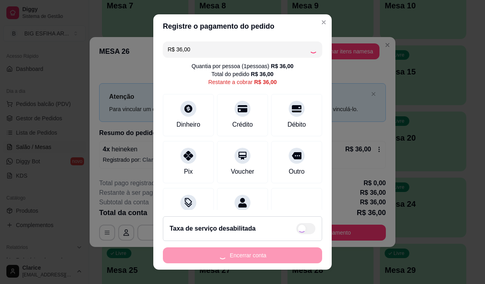
type input "R$ 0,00"
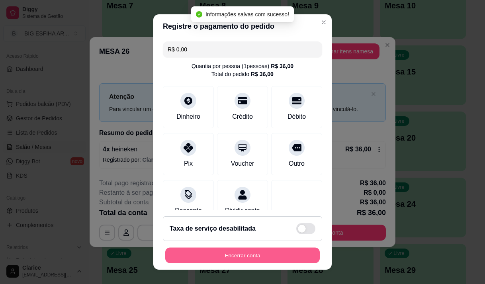
click at [254, 257] on button "Encerrar conta" at bounding box center [242, 256] width 155 height 16
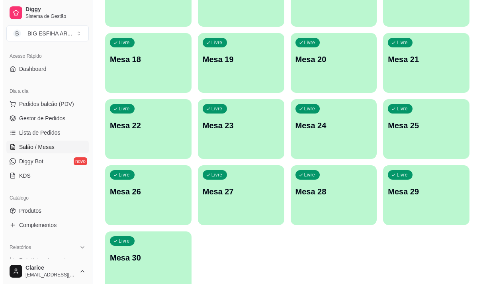
scroll to position [319, 0]
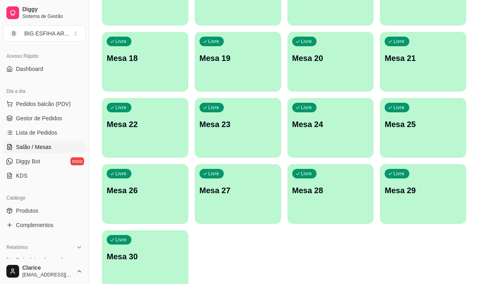
click at [135, 260] on p "Mesa 30" at bounding box center [145, 256] width 77 height 11
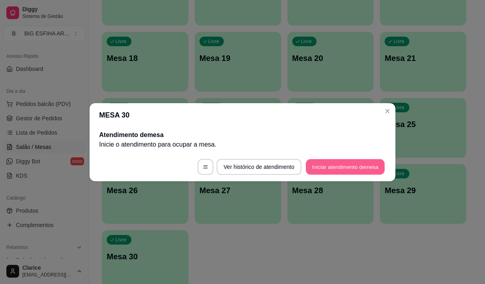
click at [324, 166] on button "Iniciar atendimento de mesa" at bounding box center [345, 167] width 79 height 16
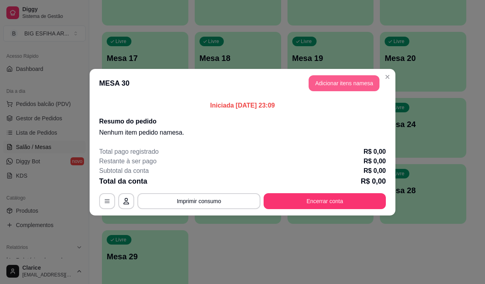
click at [337, 80] on button "Adicionar itens na mesa" at bounding box center [344, 83] width 71 height 16
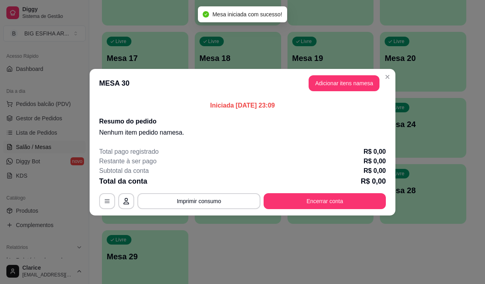
click at [104, 56] on input "Pesquisa" at bounding box center [156, 55] width 270 height 8
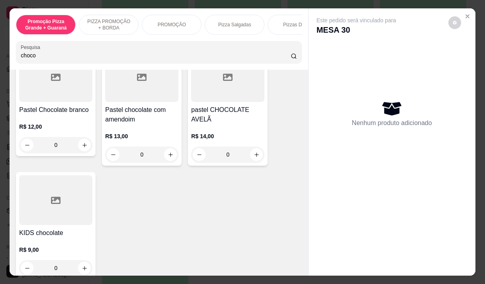
type input "choco"
click at [58, 113] on h4 "Pastel Chocolate branco" at bounding box center [55, 110] width 73 height 10
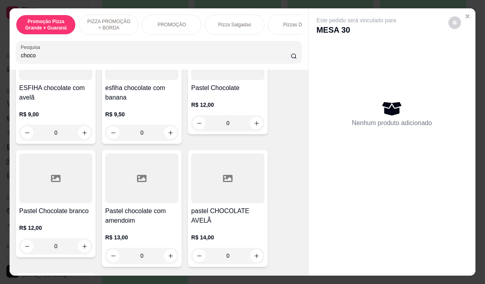
scroll to position [199, 0]
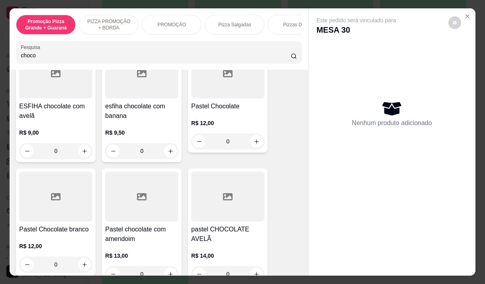
click at [223, 122] on p "R$ 12,00" at bounding box center [227, 123] width 73 height 8
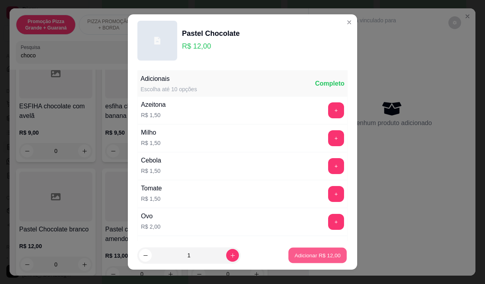
click at [295, 256] on p "Adicionar R$ 12,00" at bounding box center [318, 256] width 46 height 8
type input "1"
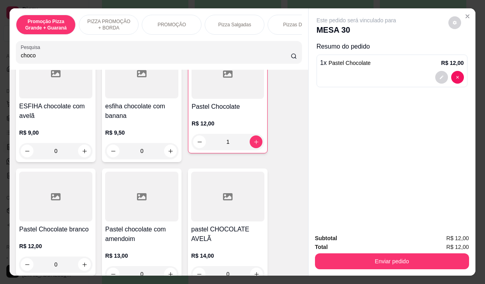
click at [51, 59] on input "choco" at bounding box center [156, 55] width 270 height 8
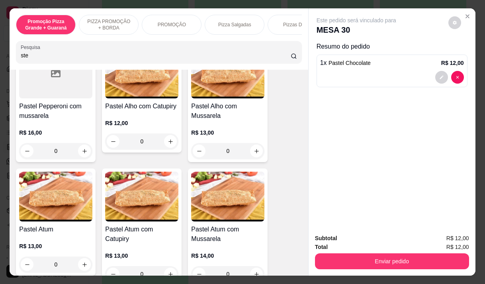
scroll to position [3018, 0]
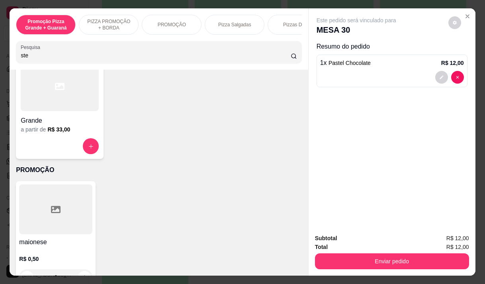
type input "ste"
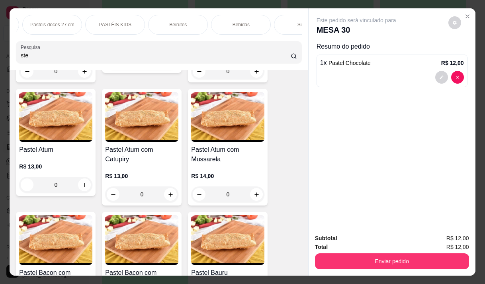
scroll to position [0, 605]
click at [204, 21] on div "Bebidas" at bounding box center [196, 25] width 60 height 20
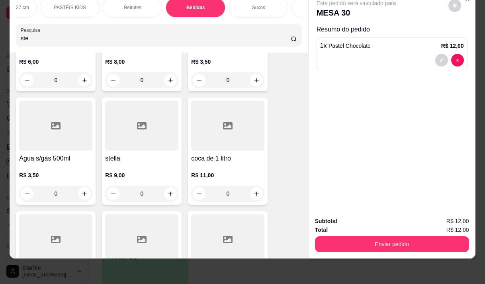
scroll to position [9933, 0]
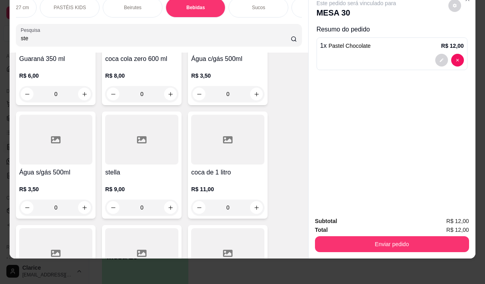
click at [135, 115] on div at bounding box center [141, 140] width 73 height 50
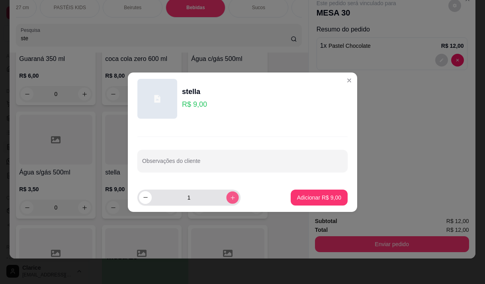
click at [226, 194] on button "increase-product-quantity" at bounding box center [232, 197] width 12 height 12
type input "3"
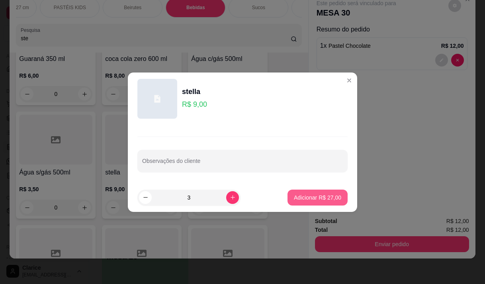
click at [302, 196] on p "Adicionar R$ 27,00" at bounding box center [317, 198] width 47 height 8
type input "3"
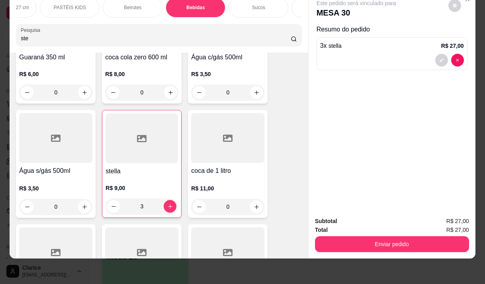
type input "0"
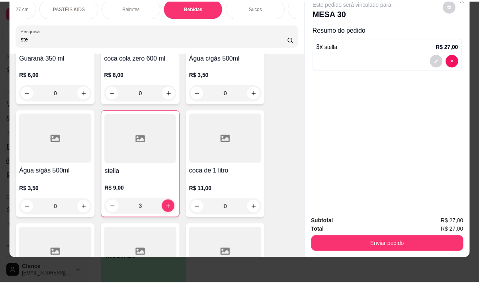
scroll to position [9931, 0]
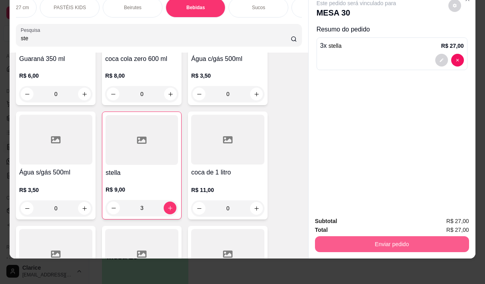
click at [382, 236] on button "Enviar pedido" at bounding box center [392, 244] width 154 height 16
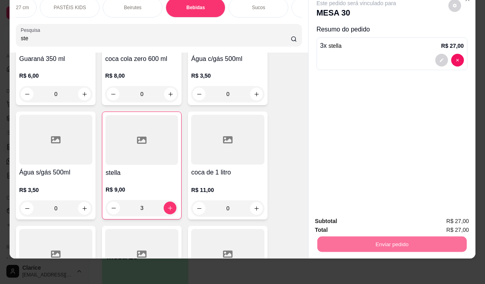
click at [356, 216] on button "Não registrar e enviar pedido" at bounding box center [365, 218] width 83 height 15
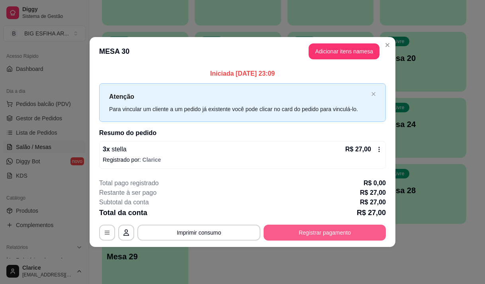
click at [376, 234] on button "Registrar pagamento" at bounding box center [325, 233] width 122 height 16
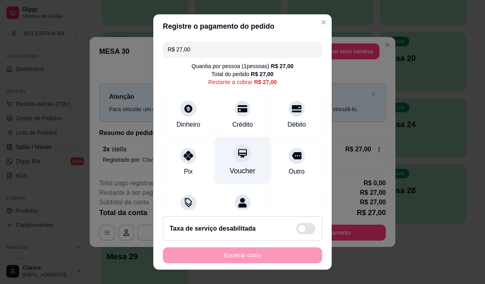
click at [230, 166] on div "Voucher" at bounding box center [243, 171] width 26 height 10
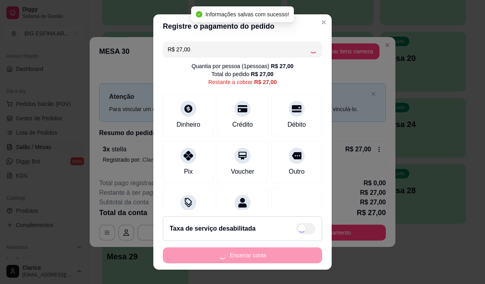
type input "R$ 0,00"
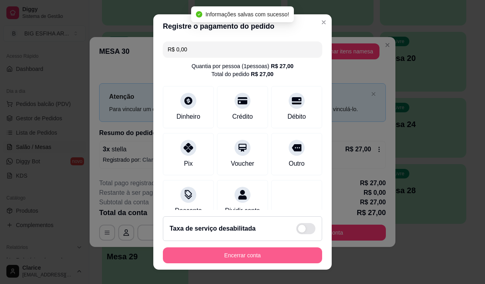
click at [237, 255] on button "Encerrar conta" at bounding box center [242, 255] width 159 height 16
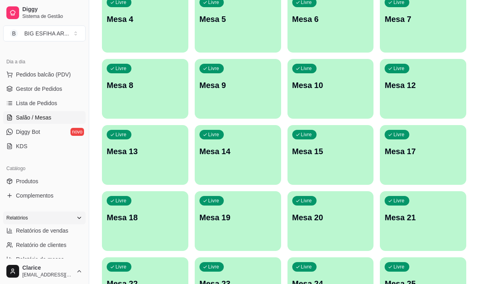
scroll to position [120, 0]
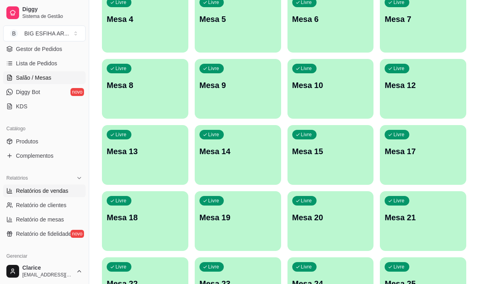
click at [52, 191] on span "Relatórios de vendas" at bounding box center [42, 191] width 53 height 8
select select "ALL"
select select "0"
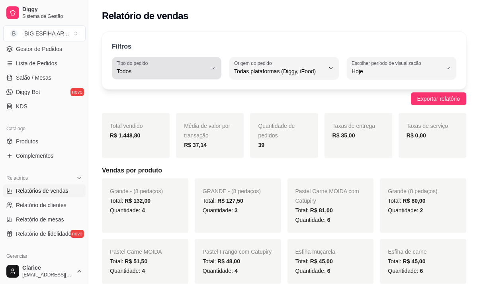
click at [163, 68] on span "Todos" at bounding box center [162, 71] width 90 height 8
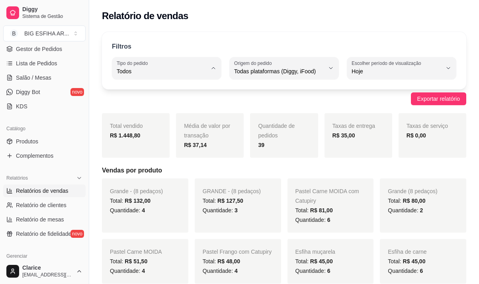
click at [165, 104] on span "Entrega" at bounding box center [162, 104] width 85 height 8
type input "DELIVERY"
select select "DELIVERY"
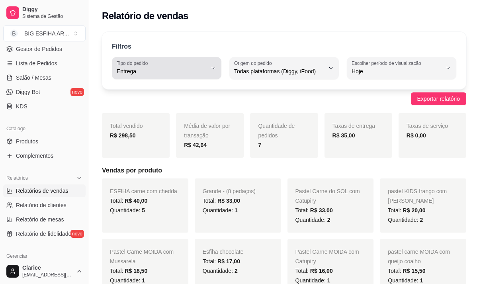
click at [157, 61] on div "Entrega" at bounding box center [162, 68] width 90 height 16
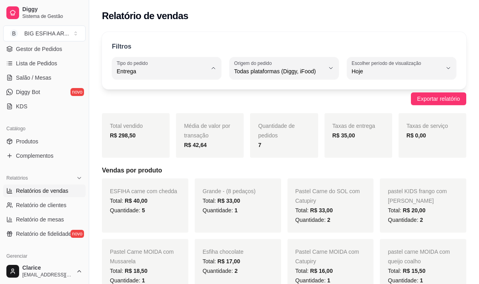
click at [143, 92] on span "Todos" at bounding box center [162, 90] width 85 height 8
type input "ALL"
select select "ALL"
